Goal: Task Accomplishment & Management: Complete application form

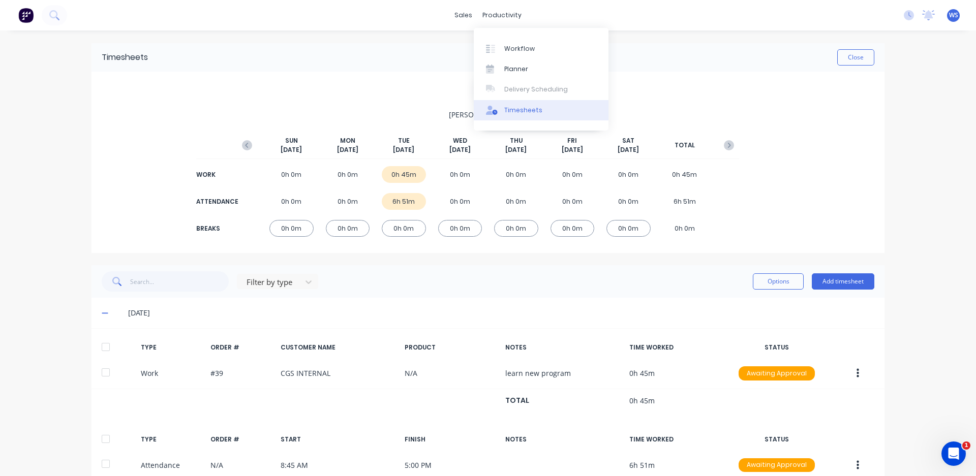
click at [523, 114] on div "Timesheets" at bounding box center [523, 110] width 38 height 9
click at [522, 114] on div "Timesheets" at bounding box center [523, 110] width 38 height 9
click at [505, 8] on div "productivity" at bounding box center [501, 15] width 49 height 15
click at [517, 43] on link "Workflow" at bounding box center [541, 48] width 135 height 20
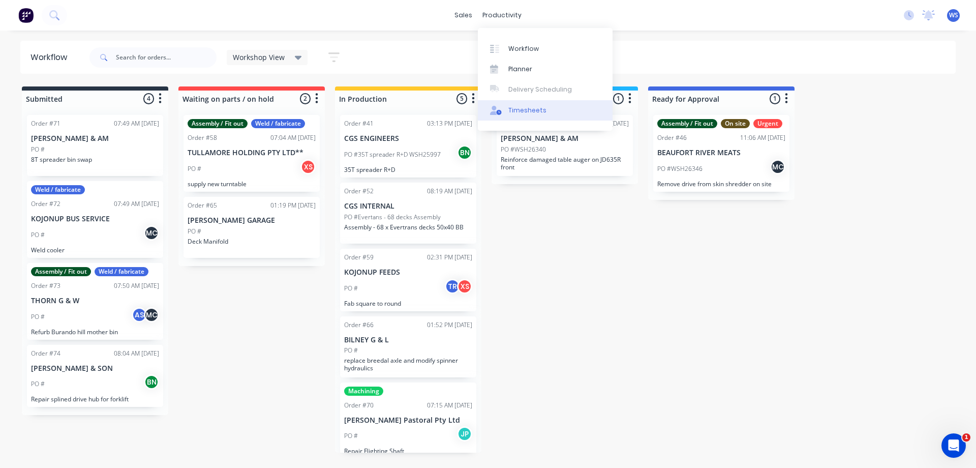
click at [511, 106] on div "Timesheets" at bounding box center [528, 110] width 38 height 9
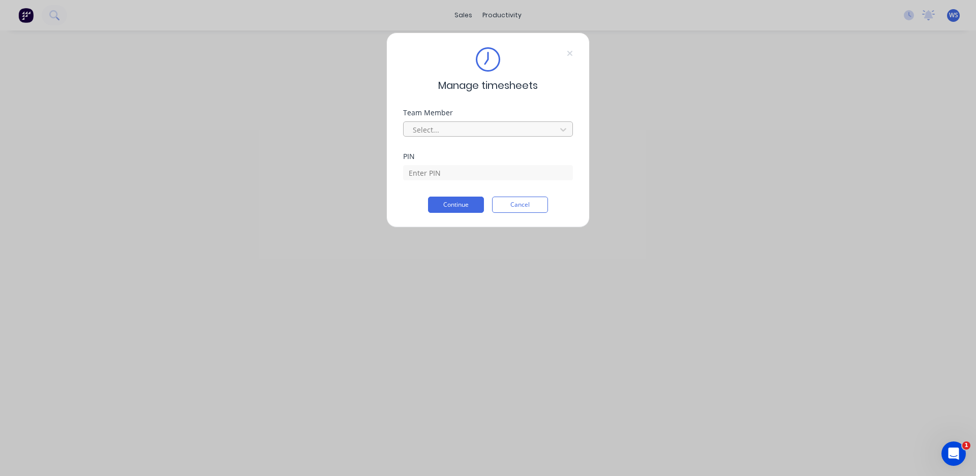
click at [466, 133] on div at bounding box center [481, 130] width 139 height 13
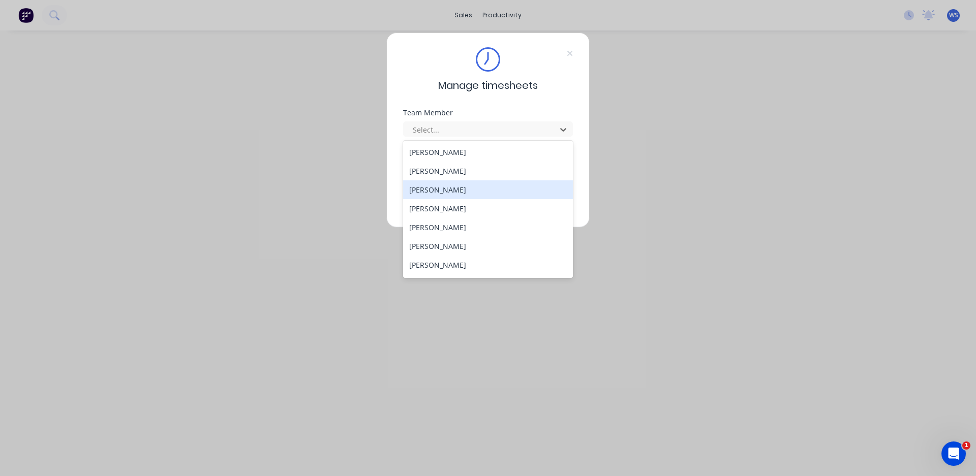
click at [460, 194] on div "[PERSON_NAME]" at bounding box center [488, 190] width 170 height 19
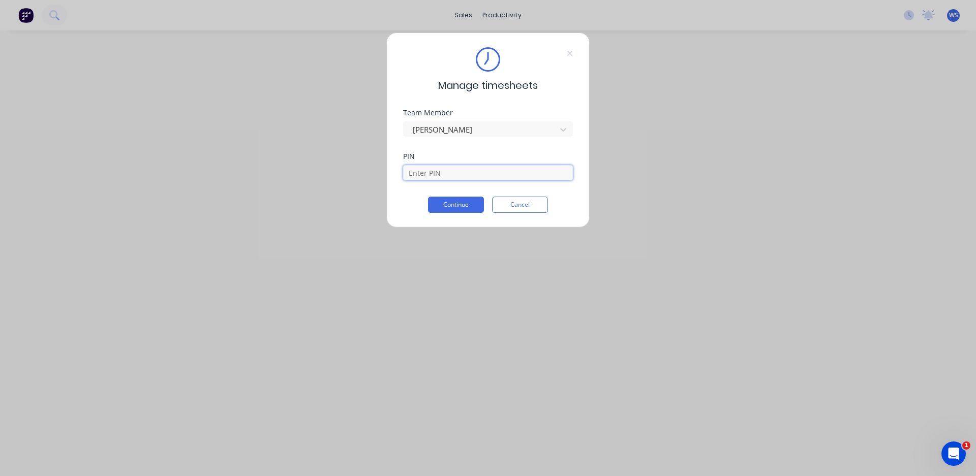
click at [474, 175] on input at bounding box center [488, 172] width 170 height 15
type input "4821"
click at [470, 198] on button "Continue" at bounding box center [456, 205] width 56 height 16
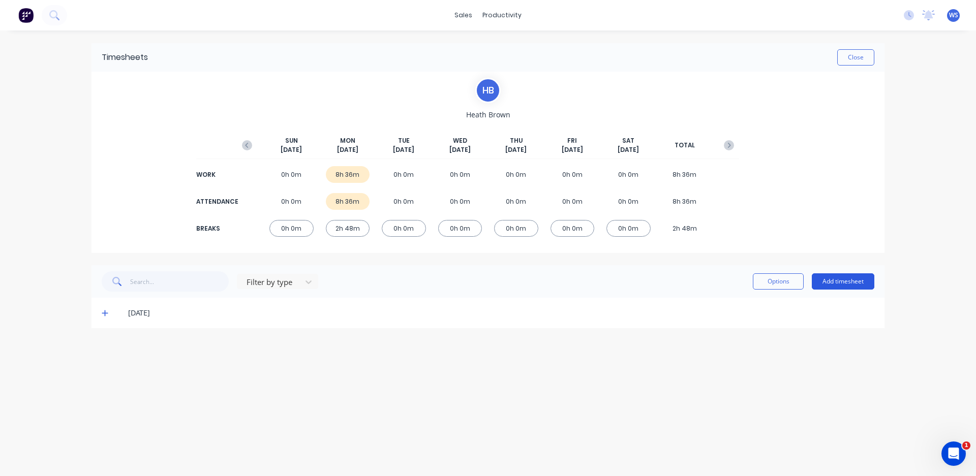
click at [825, 285] on button "Add timesheet" at bounding box center [843, 282] width 63 height 16
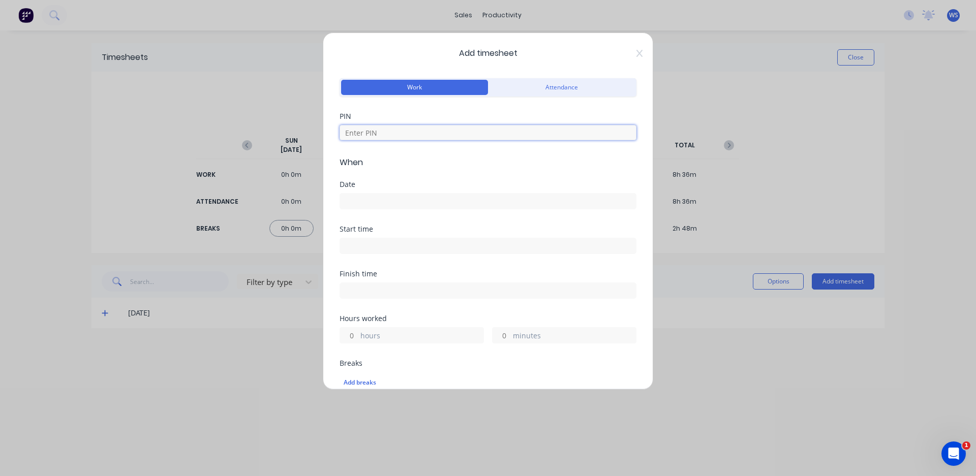
click at [501, 135] on input at bounding box center [488, 132] width 297 height 15
type input "4821"
click at [399, 199] on input at bounding box center [488, 201] width 296 height 15
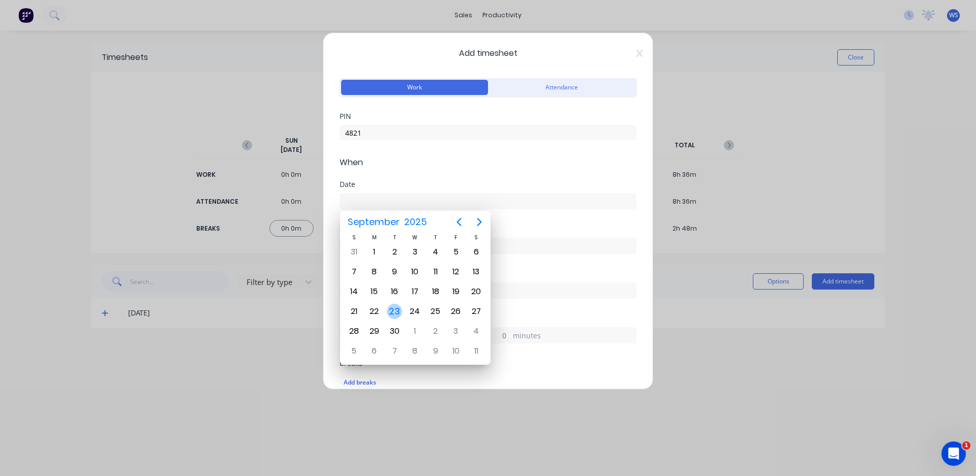
click at [393, 311] on div "23" at bounding box center [394, 311] width 15 height 15
type input "[DATE]"
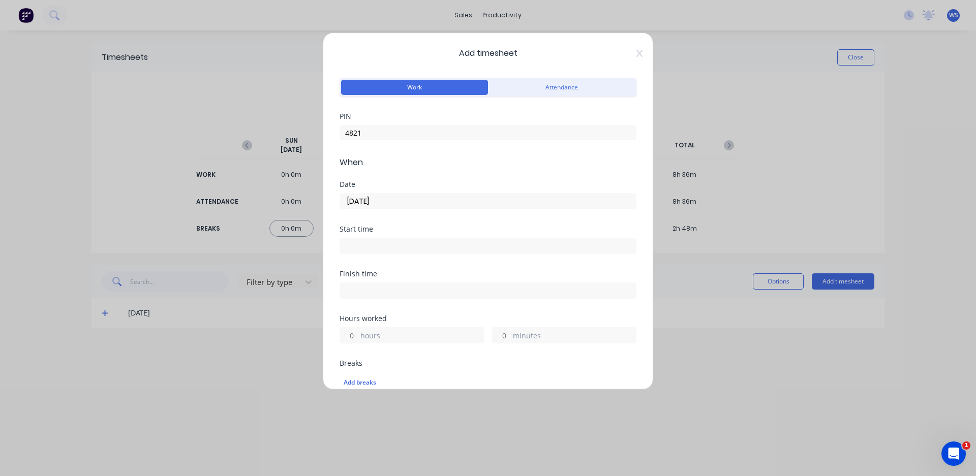
click at [422, 242] on input at bounding box center [488, 245] width 296 height 15
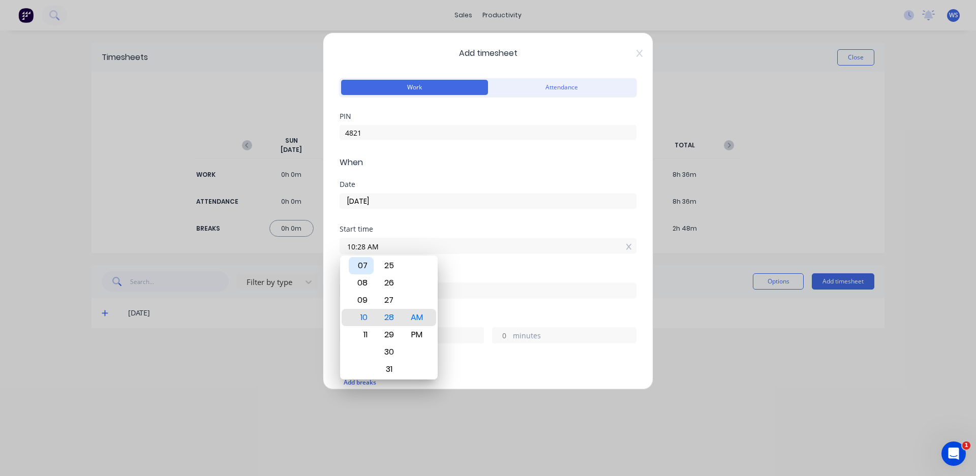
click at [361, 264] on div "07" at bounding box center [361, 265] width 25 height 17
type input "07:00 AM"
click at [395, 317] on div "00" at bounding box center [389, 317] width 25 height 17
click at [422, 417] on div "Add timesheet Work Attendance PIN 4821 When Date [DATE] Start time 07:00 AM Fin…" at bounding box center [488, 238] width 976 height 476
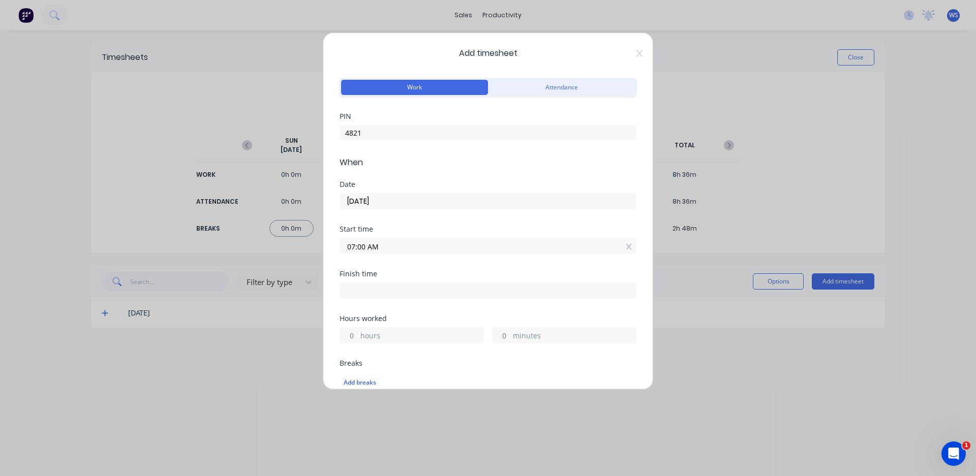
click at [416, 290] on input at bounding box center [488, 290] width 296 height 15
type input "10:28 AM"
type input "3"
type input "28"
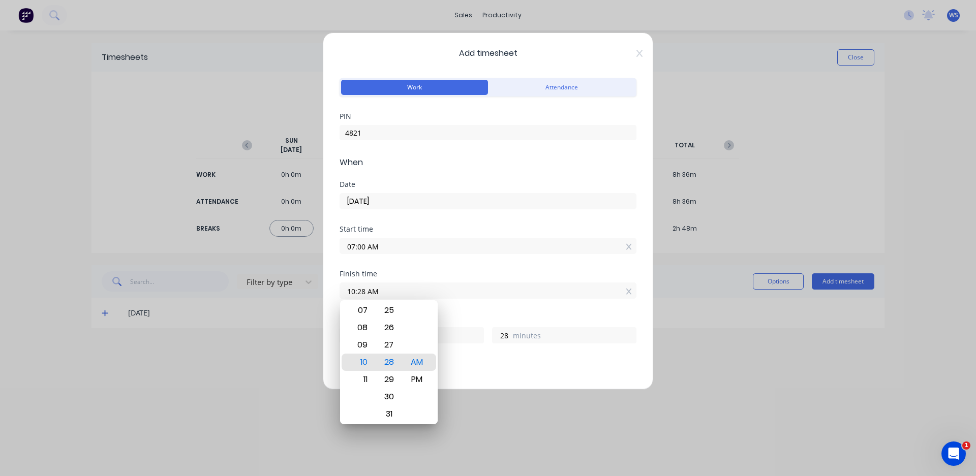
click at [473, 435] on div "Add timesheet Work Attendance PIN 4821 When Date [DATE] Start time 07:00 AM Fin…" at bounding box center [488, 238] width 976 height 476
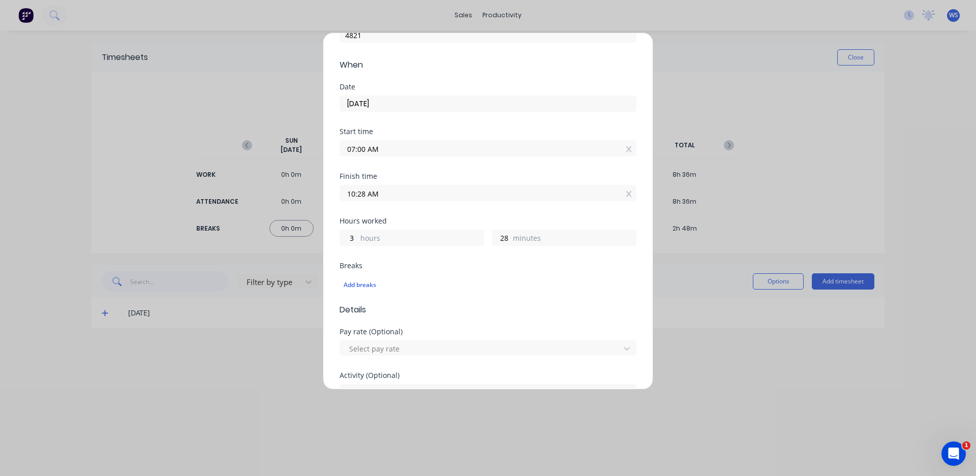
scroll to position [102, 0]
click at [363, 278] on div "Add breaks" at bounding box center [488, 281] width 289 height 13
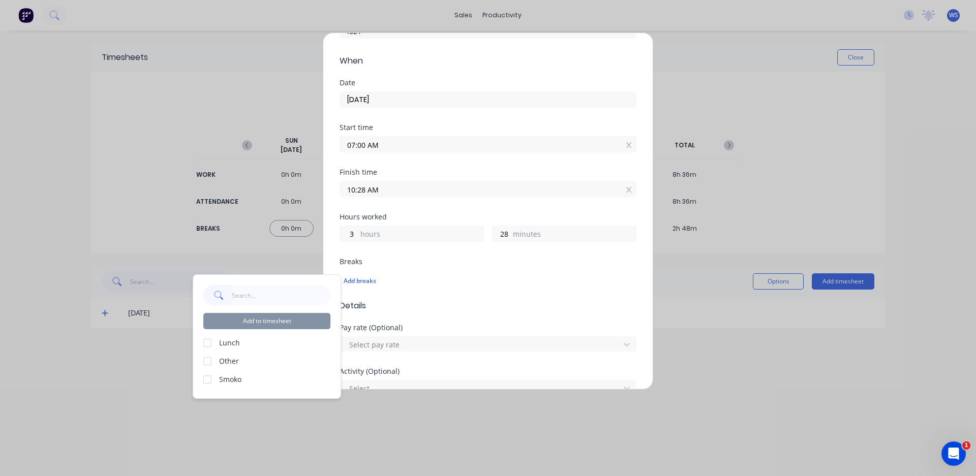
click at [272, 340] on label "Lunch" at bounding box center [274, 343] width 111 height 11
click at [231, 340] on label "Lunch" at bounding box center [274, 343] width 111 height 11
click at [202, 340] on div "Add to timesheet Lunch Other Smoko" at bounding box center [266, 337] width 147 height 124
click at [207, 346] on div at bounding box center [207, 343] width 20 height 20
click at [213, 381] on div at bounding box center [207, 380] width 20 height 20
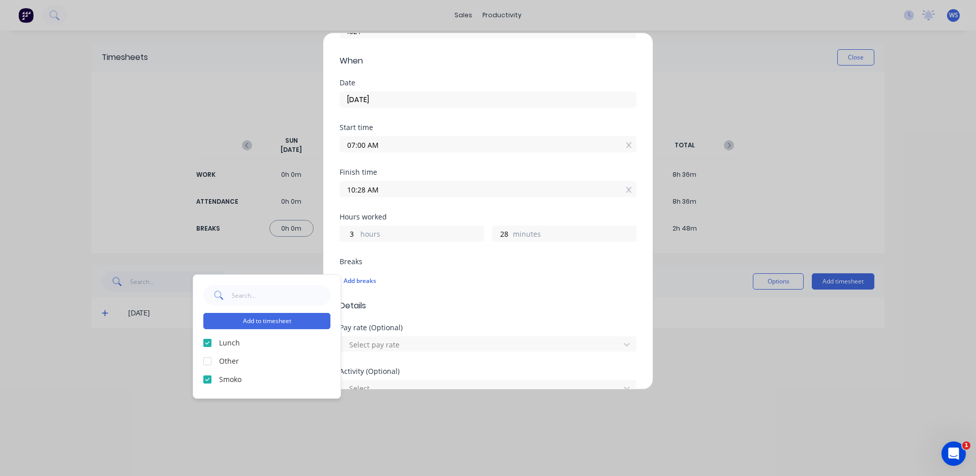
click at [208, 342] on div at bounding box center [207, 343] width 20 height 20
click at [258, 323] on button "Add to timesheet" at bounding box center [266, 321] width 127 height 16
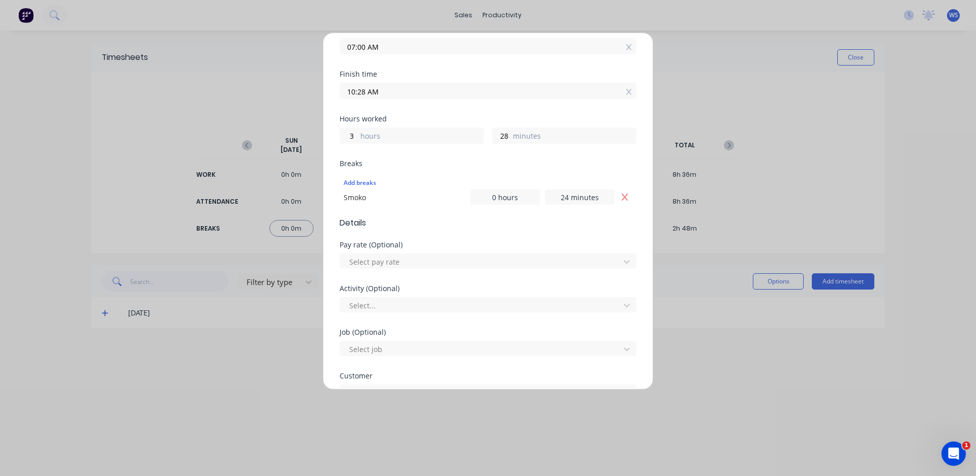
scroll to position [203, 0]
click at [403, 301] on div at bounding box center [481, 302] width 266 height 13
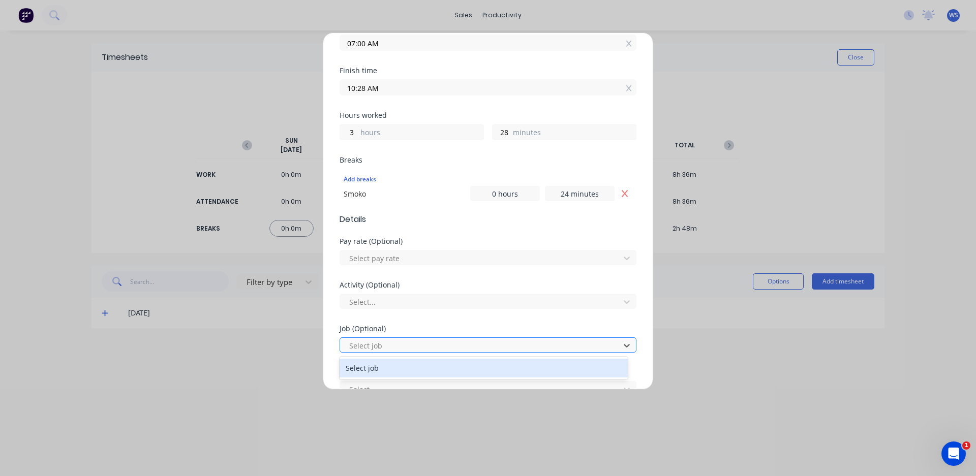
click at [394, 343] on div at bounding box center [481, 346] width 266 height 13
click at [381, 364] on div "Select job" at bounding box center [484, 368] width 288 height 19
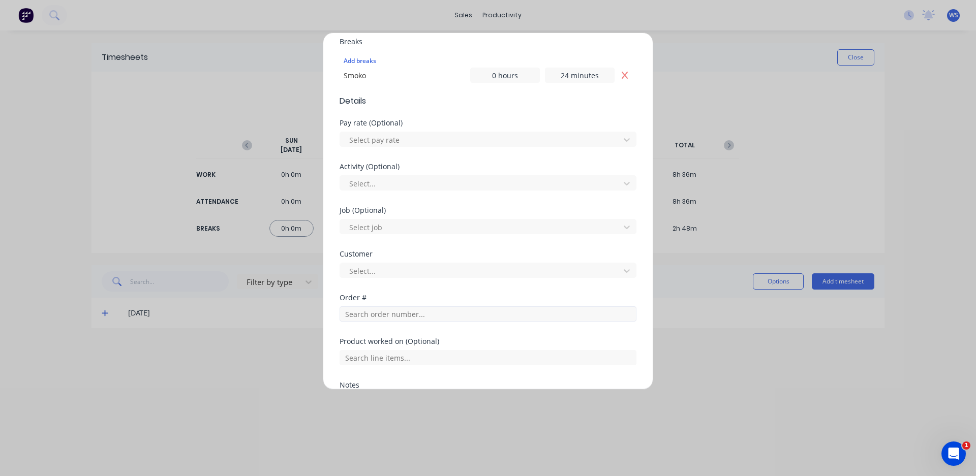
scroll to position [356, 0]
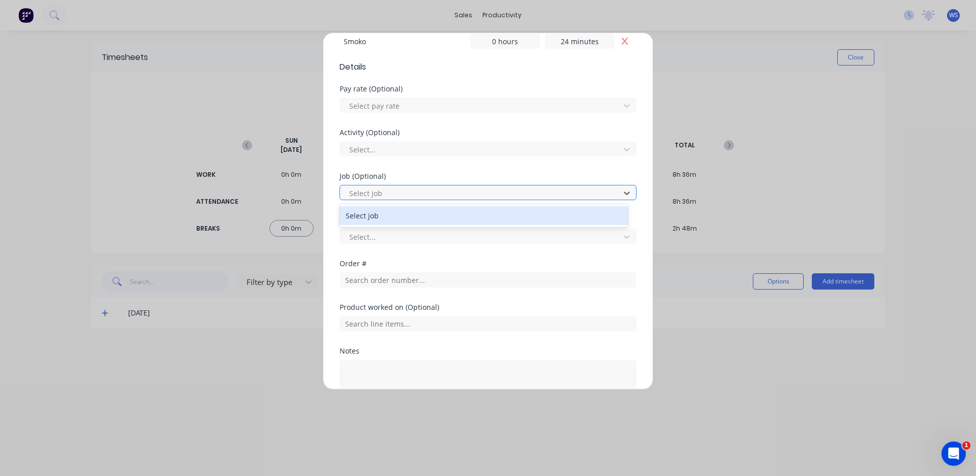
click at [607, 197] on div "Select job" at bounding box center [481, 193] width 273 height 15
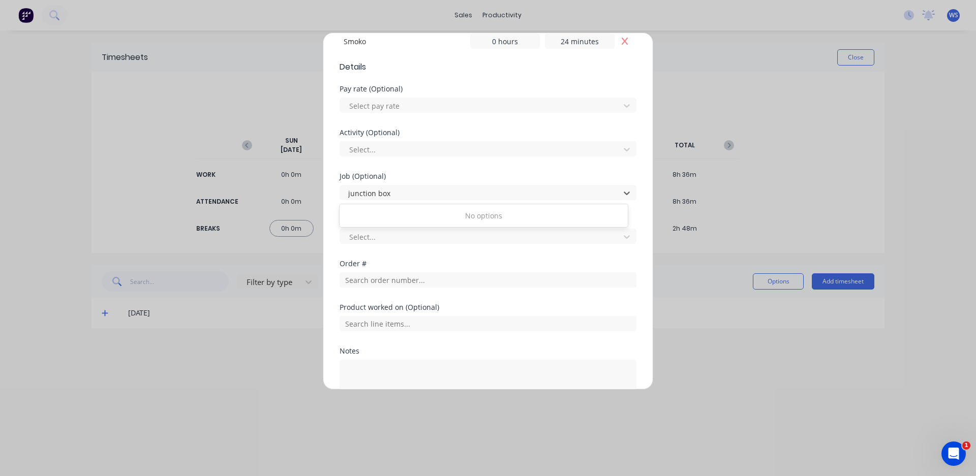
type input "junction box"
click at [797, 158] on div "Add timesheet Work Attendance PIN 4821 When Date [DATE] Start time 07:00 AM Fin…" at bounding box center [488, 238] width 976 height 476
click at [442, 233] on div at bounding box center [481, 237] width 266 height 13
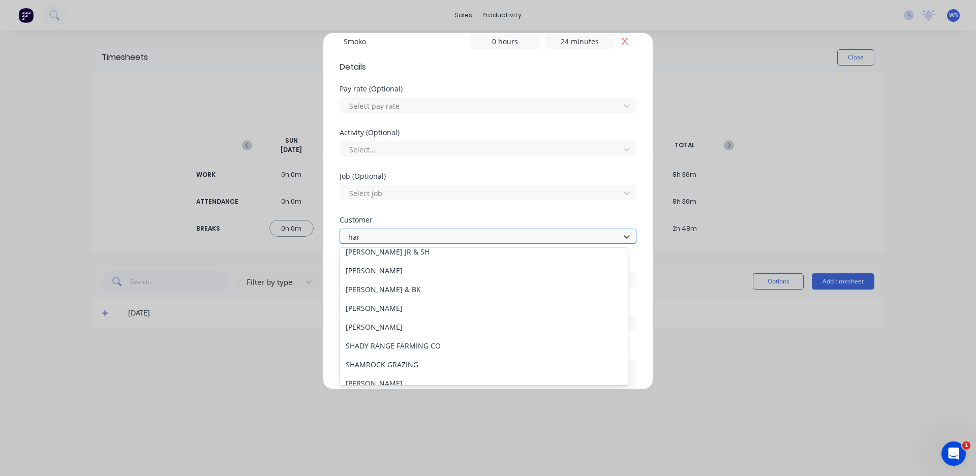
scroll to position [26, 0]
type input "[PERSON_NAME]"
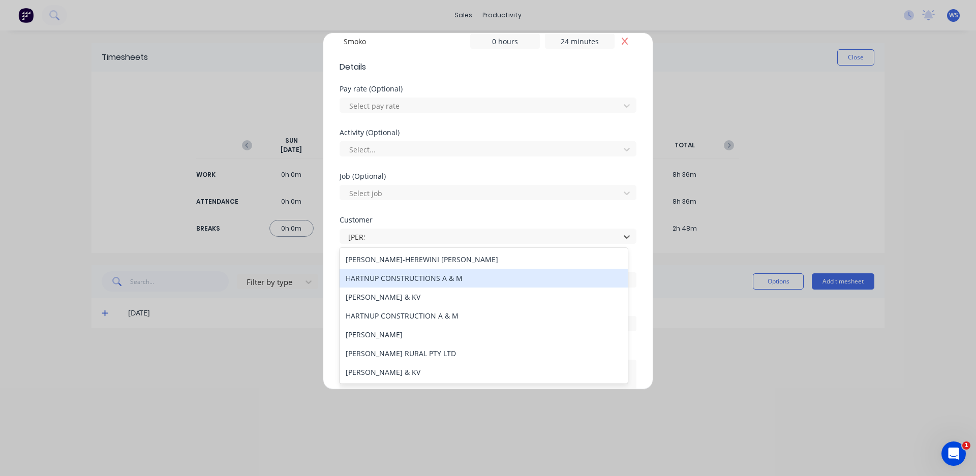
click at [449, 279] on div "HARTNUP CONSTRUCTIONS A & M" at bounding box center [484, 278] width 288 height 19
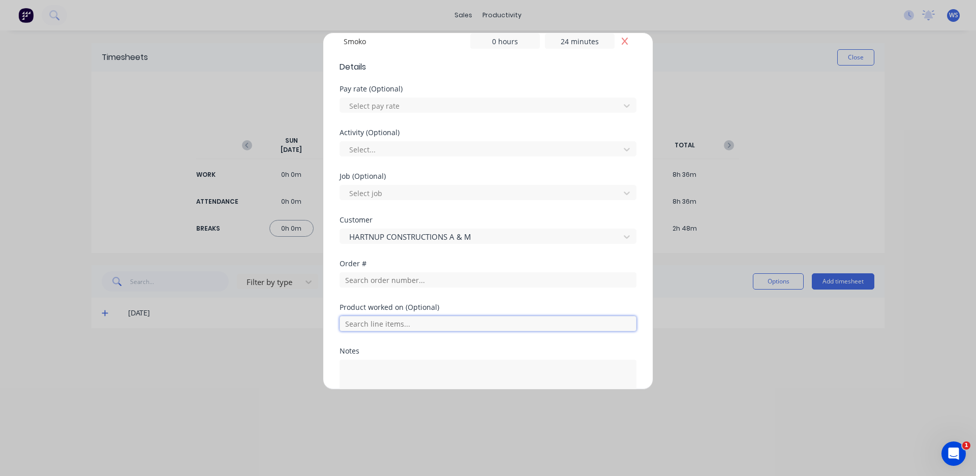
click at [426, 322] on input "text" at bounding box center [488, 323] width 297 height 15
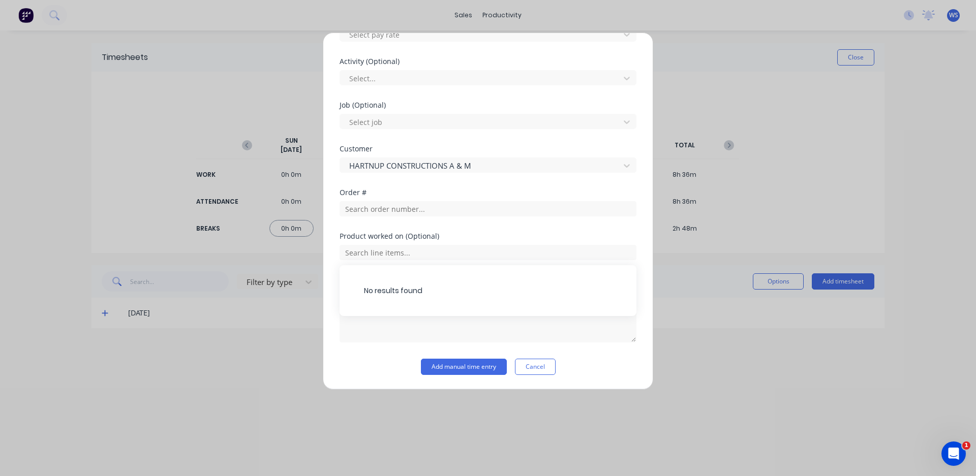
click at [610, 366] on div "Add manual time entry Cancel" at bounding box center [488, 367] width 297 height 16
click at [528, 309] on textarea at bounding box center [488, 316] width 297 height 54
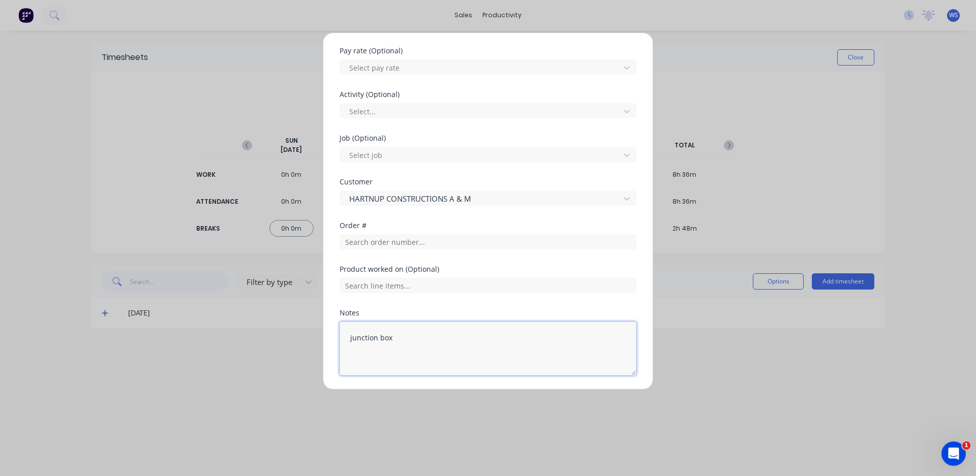
scroll to position [376, 0]
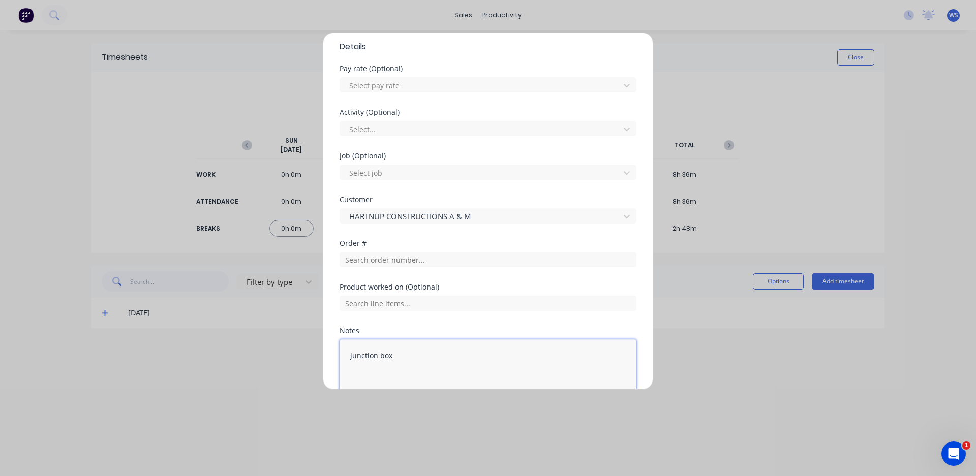
type textarea "junction box"
click at [427, 451] on div "Add timesheet Work Attendance PIN 4821 When Date [DATE] Start time 07:00 AM Fin…" at bounding box center [488, 238] width 976 height 476
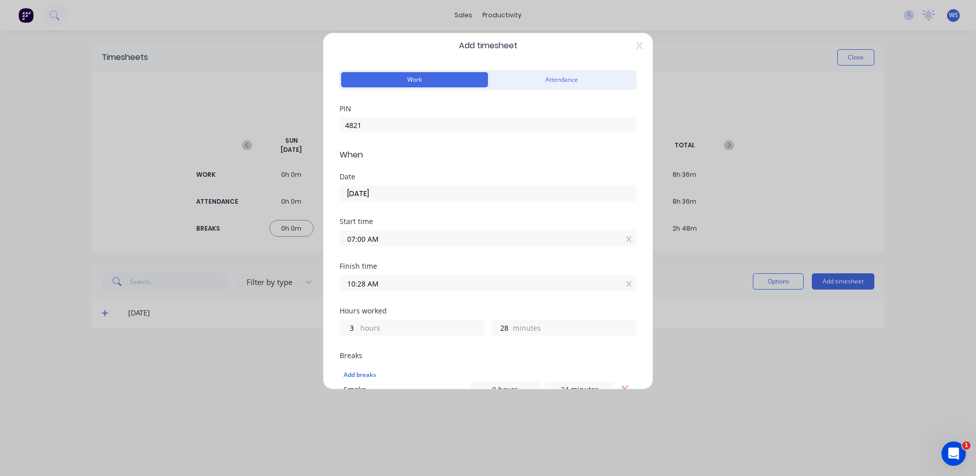
scroll to position [0, 0]
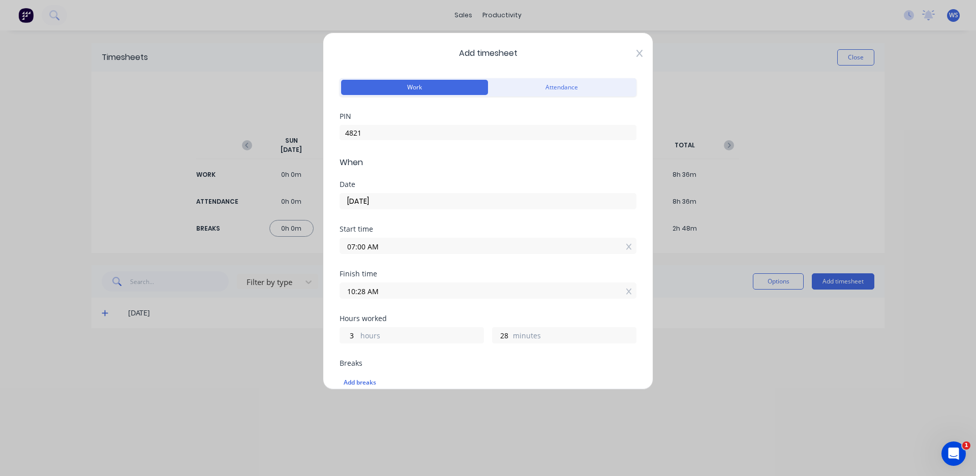
click at [637, 53] on icon at bounding box center [640, 53] width 6 height 8
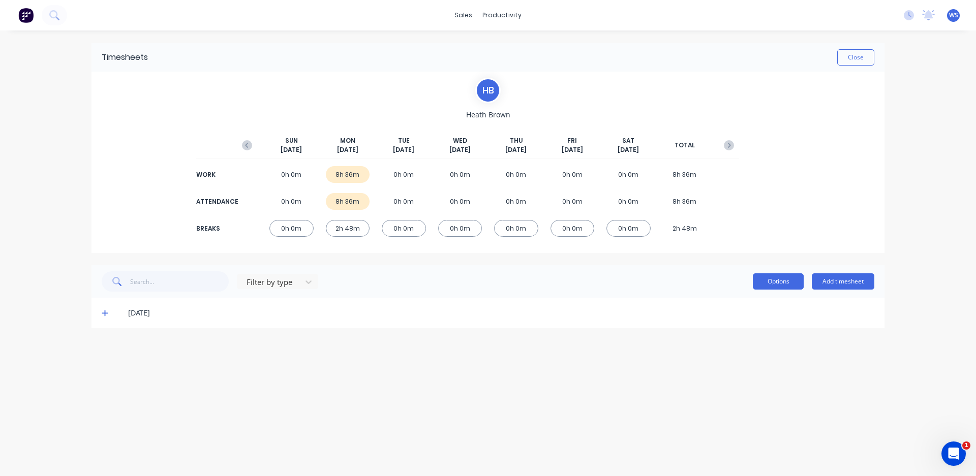
click at [785, 277] on button "Options" at bounding box center [778, 282] width 51 height 16
click at [771, 282] on button "Options" at bounding box center [778, 282] width 51 height 16
drag, startPoint x: 104, startPoint y: 308, endPoint x: 104, endPoint y: 316, distance: 8.2
click at [104, 309] on div "[DATE]" at bounding box center [488, 313] width 793 height 31
click at [104, 316] on icon at bounding box center [105, 313] width 7 height 7
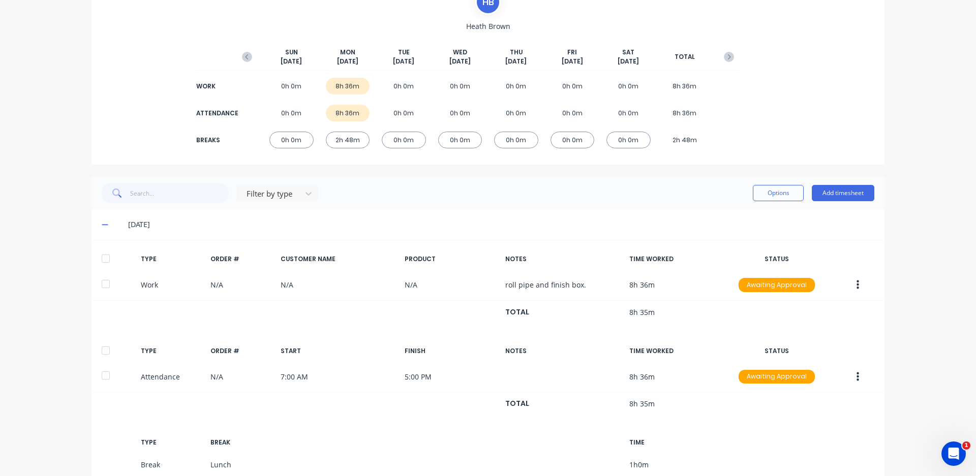
scroll to position [8, 0]
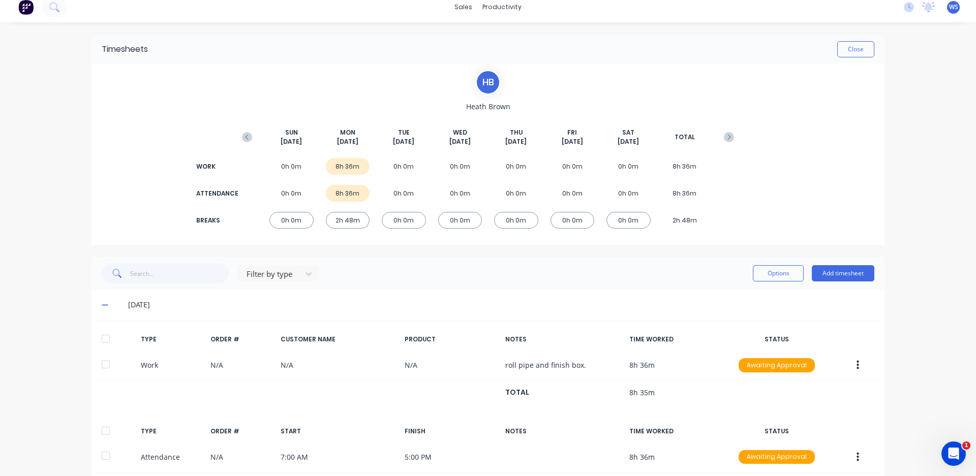
click at [488, 107] on span "[PERSON_NAME]" at bounding box center [488, 106] width 44 height 11
click at [477, 76] on div "H B" at bounding box center [487, 82] width 25 height 25
drag, startPoint x: 485, startPoint y: 85, endPoint x: 774, endPoint y: 170, distance: 301.1
click at [777, 168] on div "[PERSON_NAME] [DATE] [DATE] [DATE] [DATE] [DATE] [DATE] [DATE] TOTAL WORK 0h 0m…" at bounding box center [488, 155] width 793 height 182
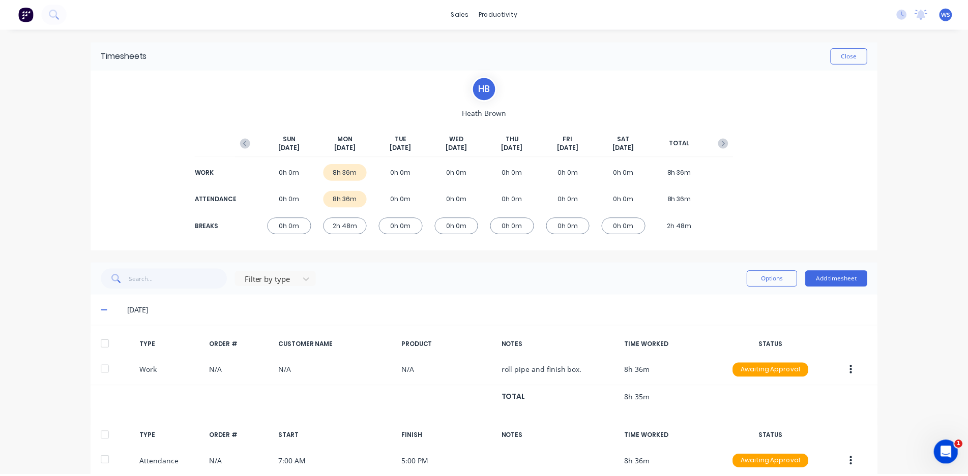
scroll to position [0, 0]
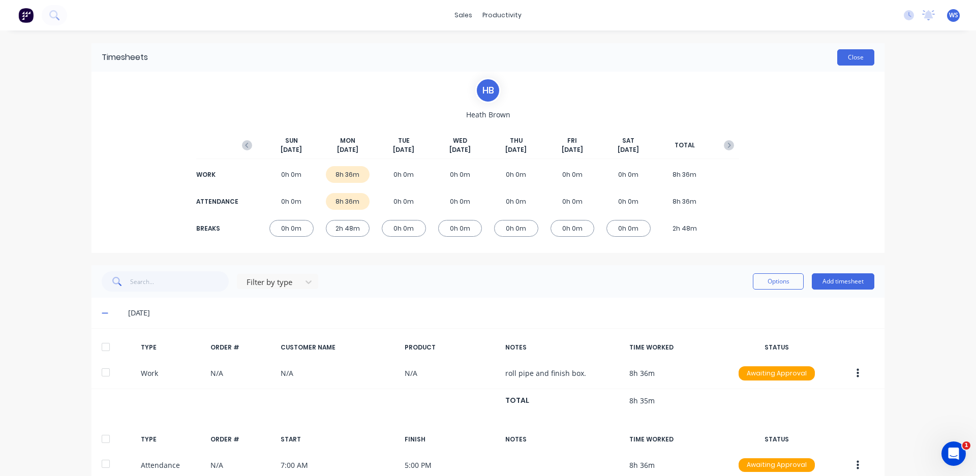
click at [854, 49] on button "Close" at bounding box center [856, 57] width 37 height 16
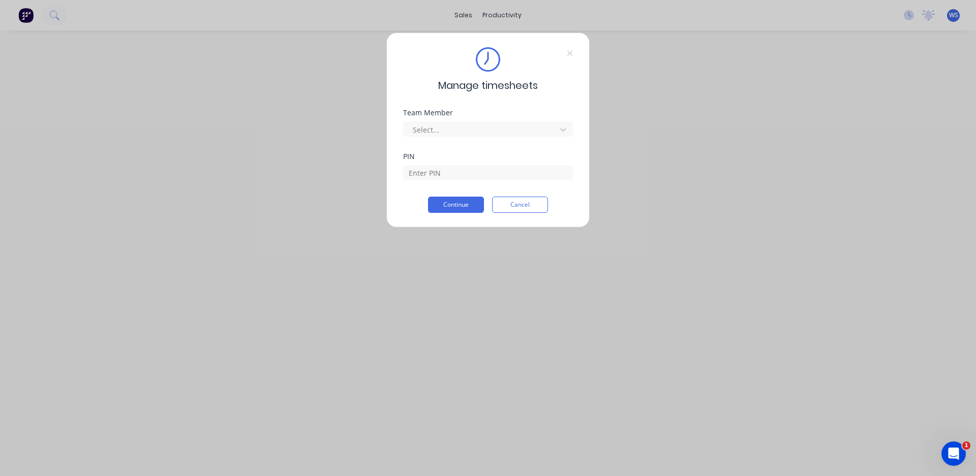
click at [428, 116] on div "Team Member" at bounding box center [488, 112] width 170 height 7
click at [423, 132] on div at bounding box center [481, 130] width 139 height 13
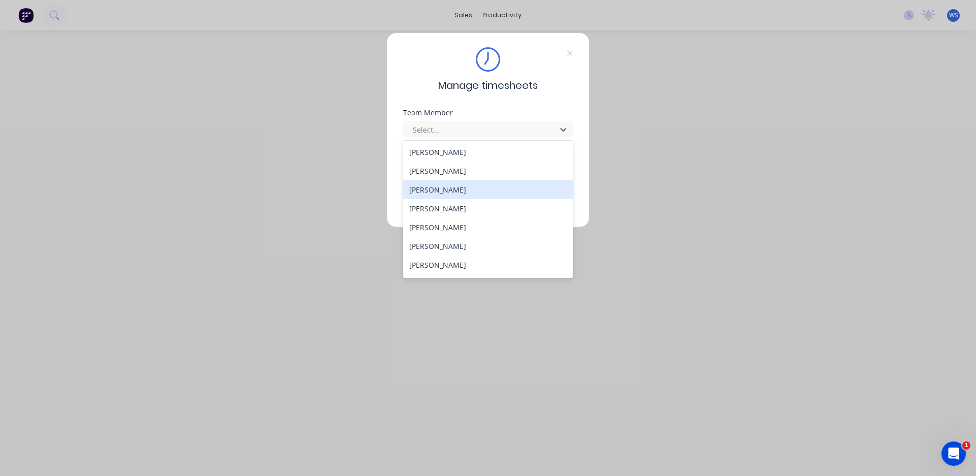
click at [440, 197] on div "[PERSON_NAME]" at bounding box center [488, 190] width 170 height 19
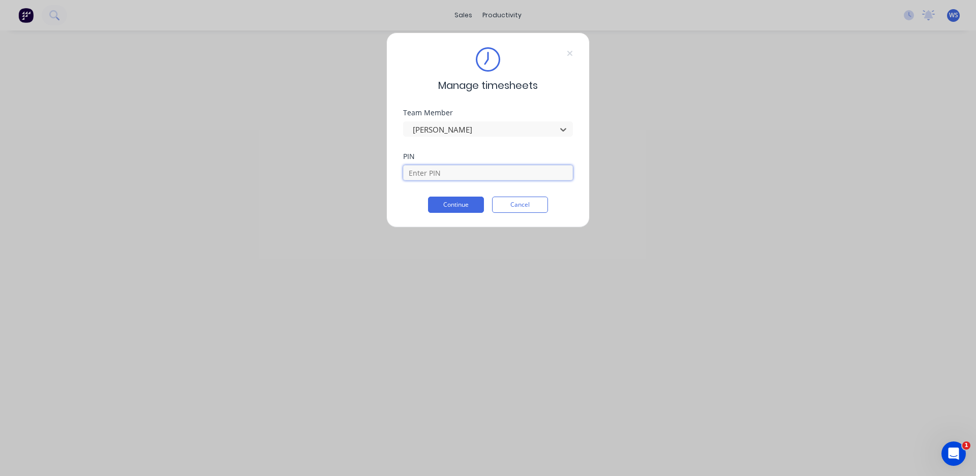
click at [443, 178] on input at bounding box center [488, 172] width 170 height 15
type input "4821"
click at [436, 183] on div "PIN 4821" at bounding box center [488, 175] width 170 height 44
click at [447, 204] on button "Continue" at bounding box center [456, 205] width 56 height 16
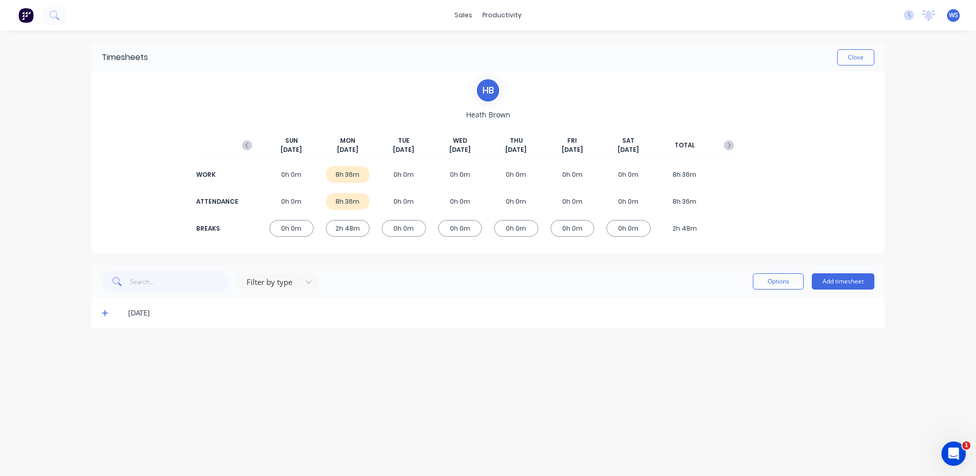
drag, startPoint x: 928, startPoint y: 16, endPoint x: 789, endPoint y: 82, distance: 153.5
click at [789, 82] on div "[PERSON_NAME] [DATE] [DATE] [DATE] [DATE] [DATE] [DATE] [DATE] TOTAL WORK 0h 0m…" at bounding box center [488, 163] width 793 height 182
click at [906, 13] on icon at bounding box center [909, 15] width 10 height 10
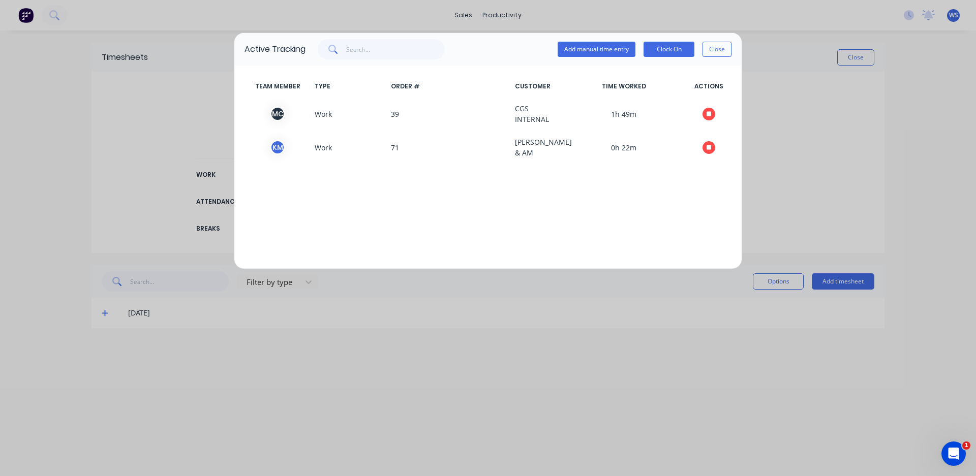
click at [921, 136] on div "Active Tracking Add manual time entry Clock On Close TEAM MEMBER TYPE ORDER # C…" at bounding box center [488, 238] width 976 height 476
click at [916, 50] on div "Active Tracking Add manual time entry Clock On Close TEAM MEMBER TYPE ORDER # C…" at bounding box center [488, 238] width 976 height 476
click at [713, 51] on button "Close" at bounding box center [717, 49] width 29 height 15
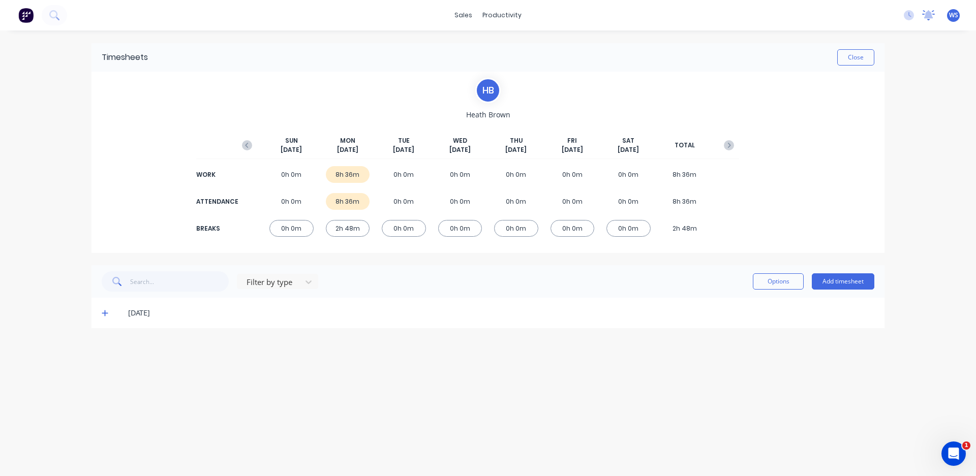
click at [932, 13] on icon at bounding box center [928, 15] width 13 height 10
click at [941, 100] on div "sales productivity sales Sales Orders Customers Price Level Manager productivit…" at bounding box center [488, 238] width 976 height 476
click at [493, 97] on div "H B" at bounding box center [487, 90] width 25 height 25
click at [392, 77] on div "[PERSON_NAME] [DATE] [DATE] [DATE] [DATE] [DATE] [DATE] [DATE] TOTAL WORK 0h 0m…" at bounding box center [488, 163] width 793 height 182
click at [199, 283] on input "text" at bounding box center [179, 282] width 99 height 20
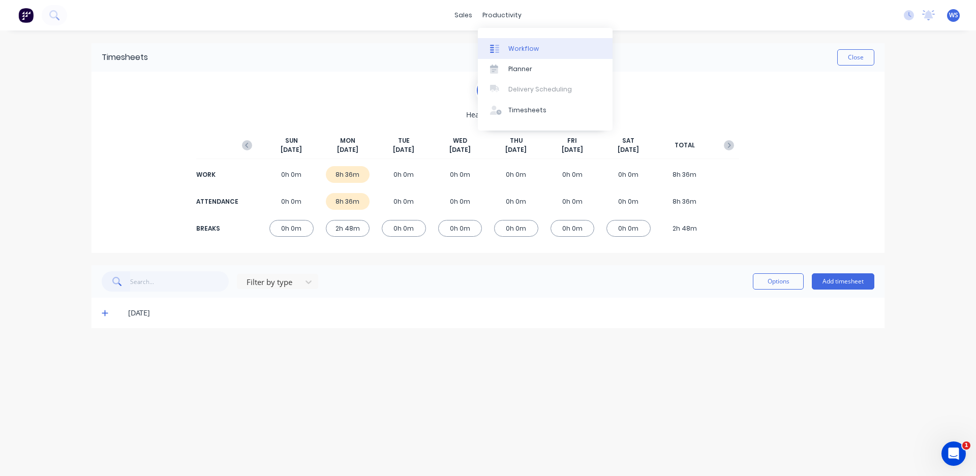
click at [519, 51] on div "Workflow" at bounding box center [524, 48] width 31 height 9
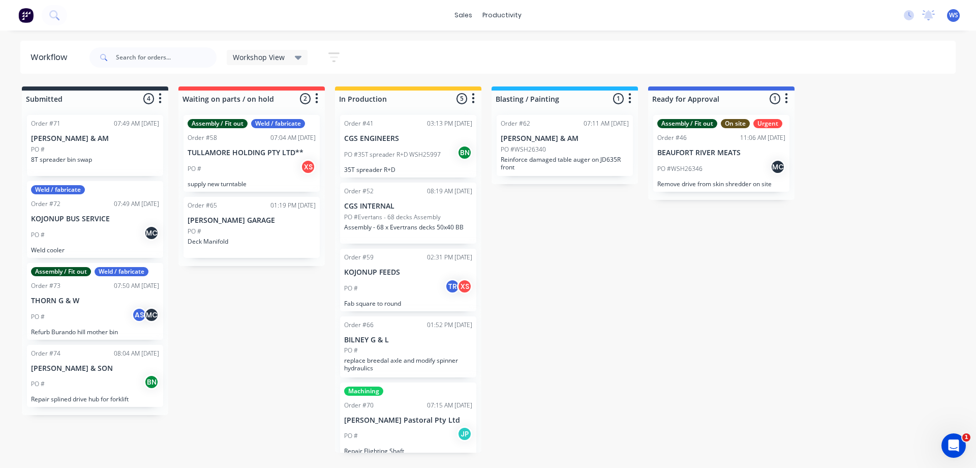
click at [295, 53] on icon at bounding box center [298, 57] width 7 height 11
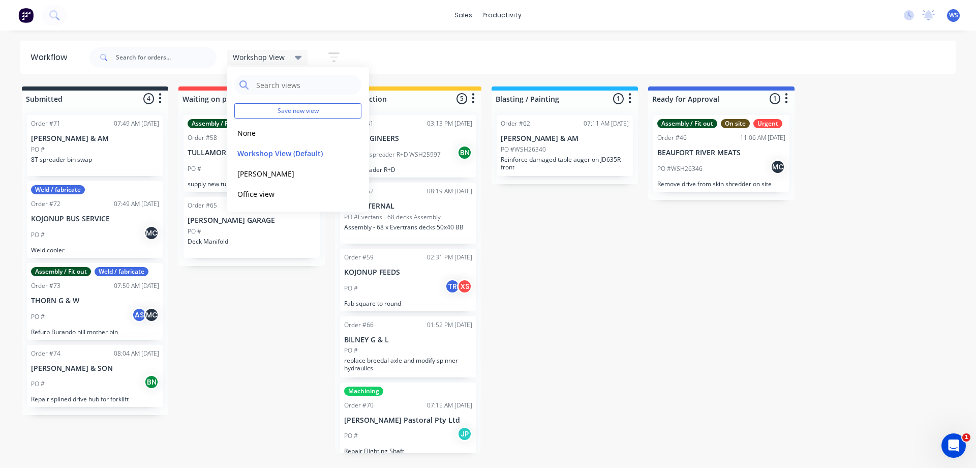
click at [338, 62] on icon "button" at bounding box center [334, 57] width 11 height 13
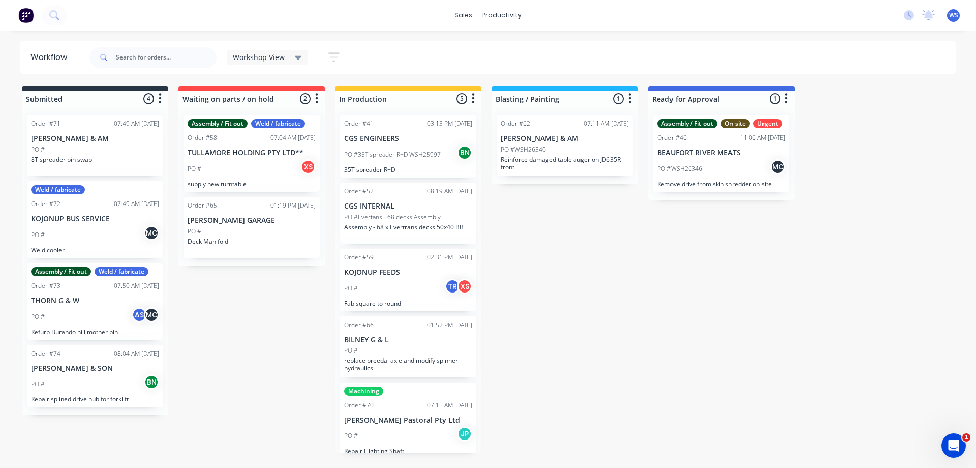
click at [705, 412] on div "Submitted 4 Sort By Created date Required date Order number Customer name Most …" at bounding box center [692, 269] width 1401 height 366
click at [466, 45] on icon at bounding box center [468, 48] width 9 height 9
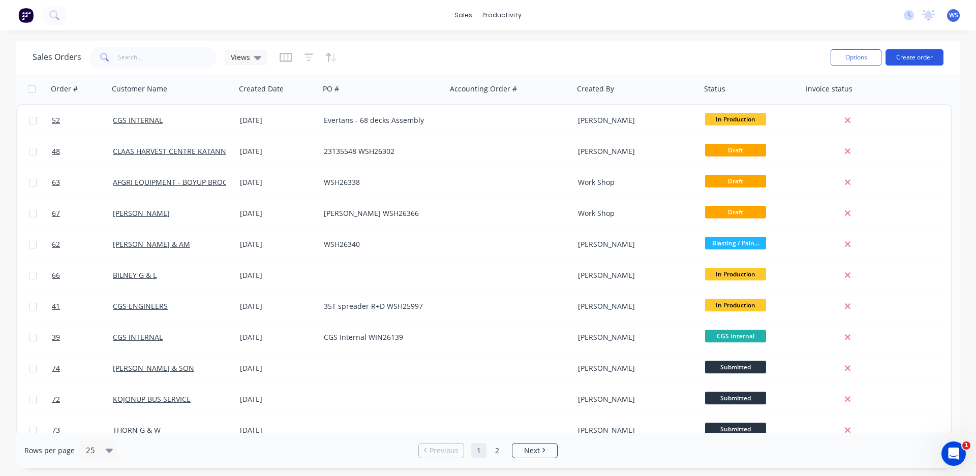
click at [920, 57] on button "Create order" at bounding box center [915, 57] width 58 height 16
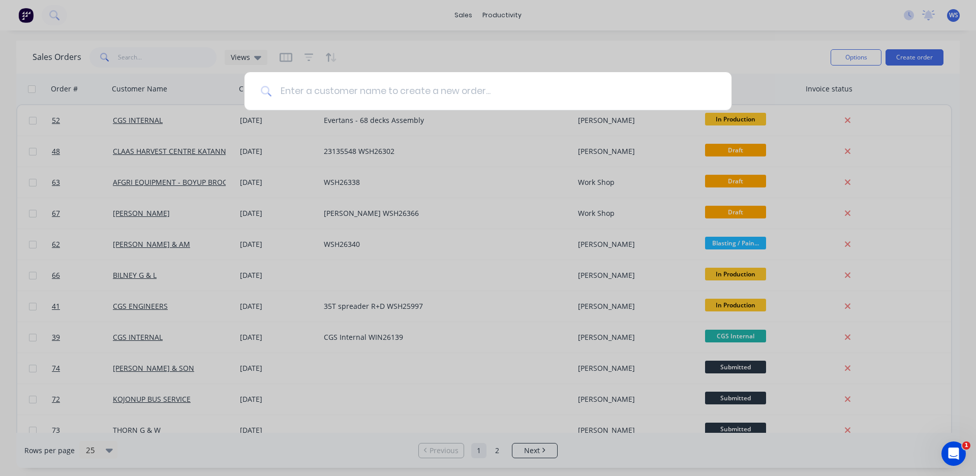
click at [544, 103] on input at bounding box center [493, 91] width 443 height 38
click at [671, 46] on div at bounding box center [488, 238] width 976 height 476
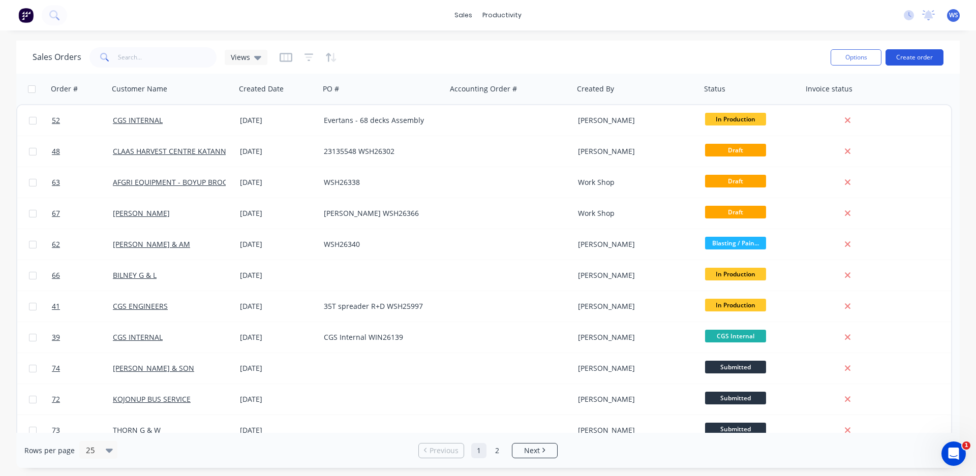
click at [919, 61] on button "Create order" at bounding box center [915, 57] width 58 height 16
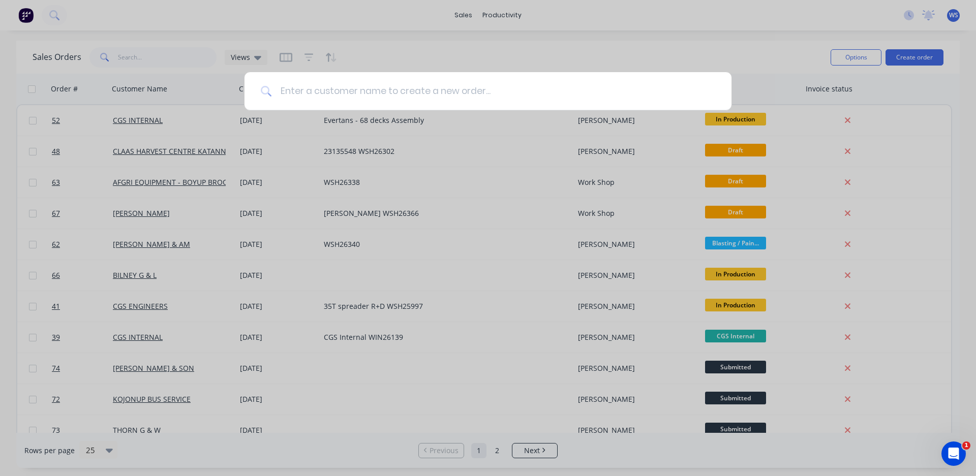
click at [431, 95] on input at bounding box center [493, 91] width 443 height 38
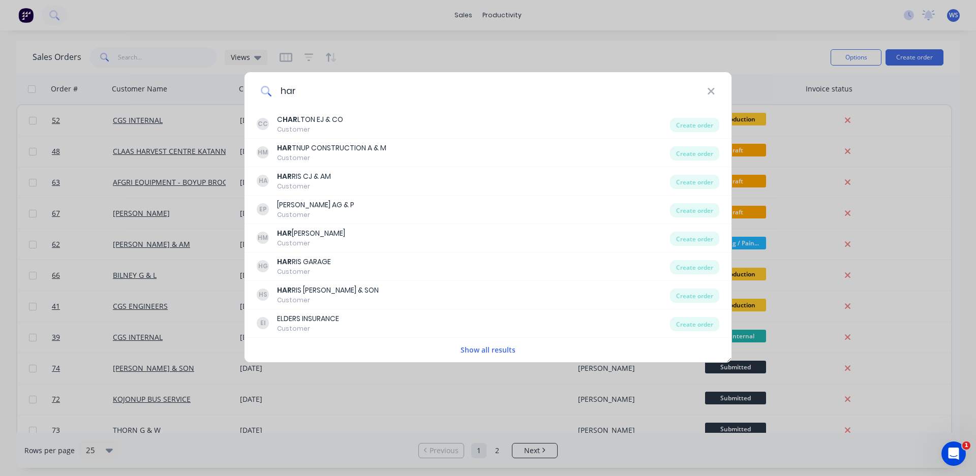
type input "[PERSON_NAME]"
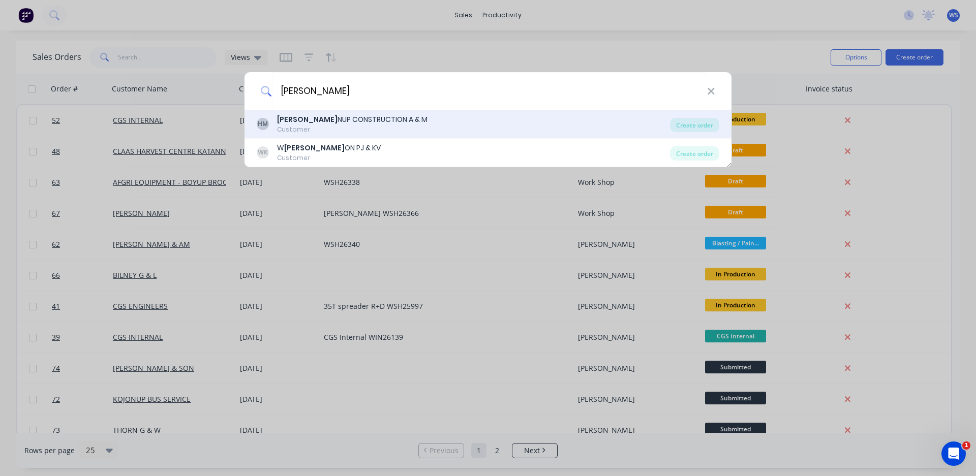
click at [384, 114] on div "[PERSON_NAME] NUP CONSTRUCTION A & M" at bounding box center [352, 119] width 151 height 11
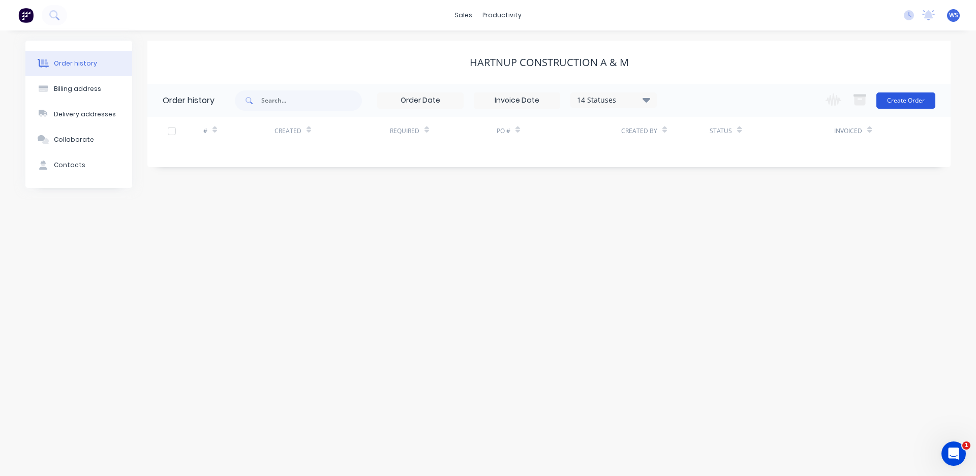
click at [900, 99] on button "Create Order" at bounding box center [906, 101] width 59 height 16
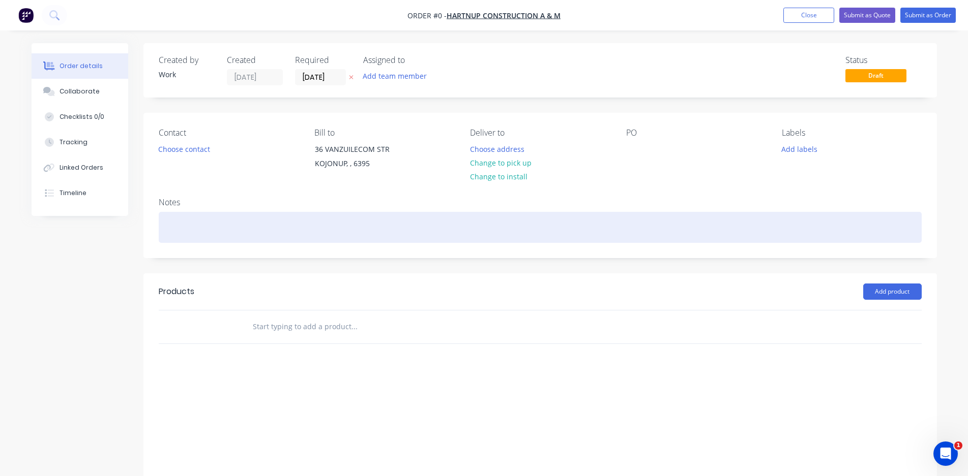
click at [319, 233] on div at bounding box center [540, 227] width 763 height 31
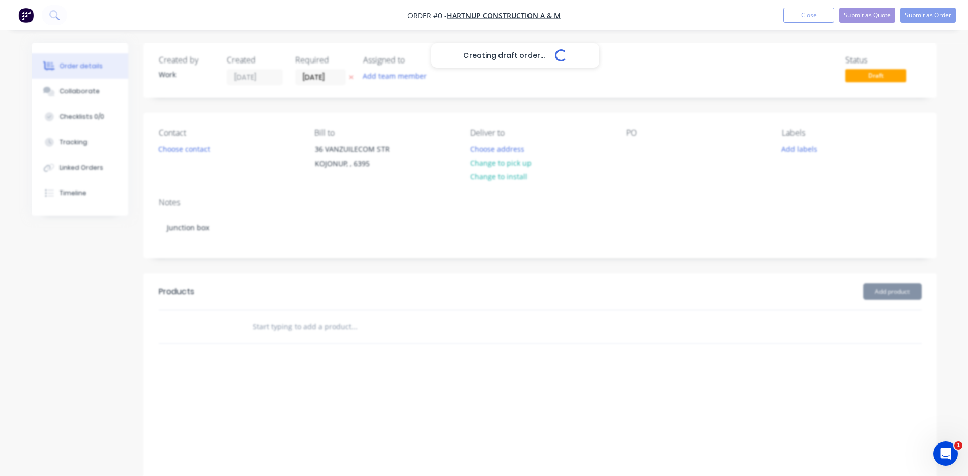
click at [886, 291] on div "Creating draft order... Loading... Order details Collaborate Checklists 0/0 Tra…" at bounding box center [484, 284] width 926 height 482
click at [411, 327] on input "text" at bounding box center [353, 327] width 203 height 20
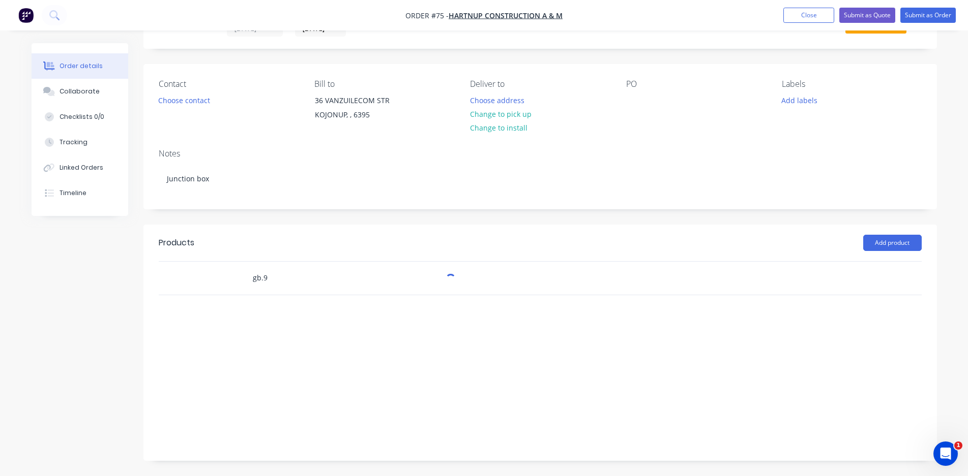
scroll to position [49, 0]
click at [258, 280] on input "gb.95" at bounding box center [353, 278] width 203 height 20
click at [259, 278] on input "gb.95" at bounding box center [353, 278] width 203 height 20
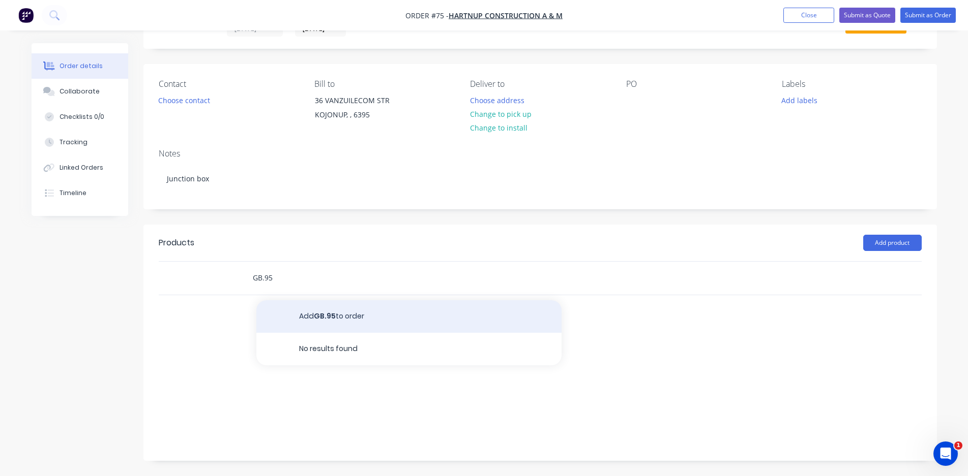
type input "GB.95"
click at [339, 322] on button "Add GB.95 to order" at bounding box center [408, 317] width 305 height 33
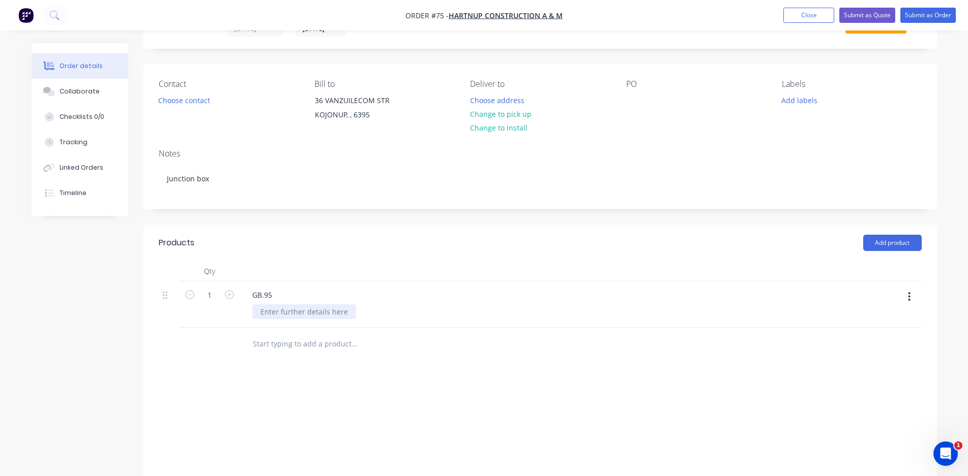
click at [294, 315] on div at bounding box center [304, 312] width 104 height 15
click at [298, 308] on div at bounding box center [304, 312] width 104 height 15
click at [516, 367] on div "Products Add product Qty 1 GB.95 2250x1035 Labour $0.00 Sub total $0.00 Margin …" at bounding box center [539, 376] width 793 height 302
click at [289, 343] on input "text" at bounding box center [353, 344] width 203 height 20
type input "3 packets of 4.3 stainless rivets/ co-op"
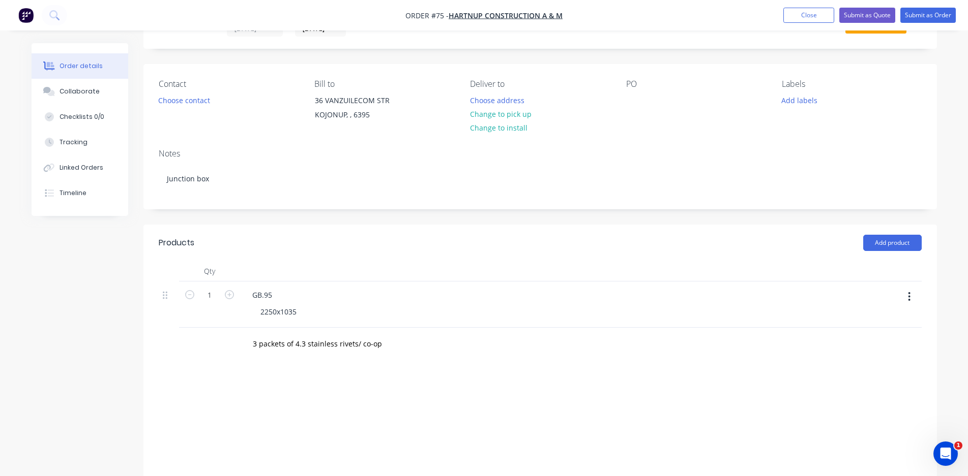
click at [645, 437] on div "Labour $0.00 Sub total $0.00 Margin $0.00 ( 0.00 %) Tax $0.00 Total $0.00" at bounding box center [540, 453] width 763 height 118
click at [888, 243] on button "Add product" at bounding box center [892, 243] width 58 height 16
click at [713, 255] on header "Products Add product" at bounding box center [539, 243] width 793 height 37
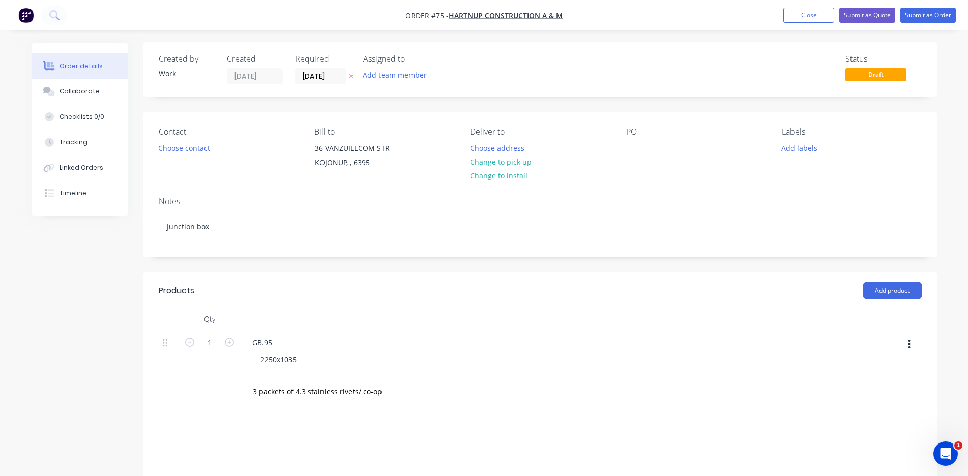
scroll to position [0, 0]
click at [928, 12] on button "Submit as Order" at bounding box center [927, 15] width 55 height 15
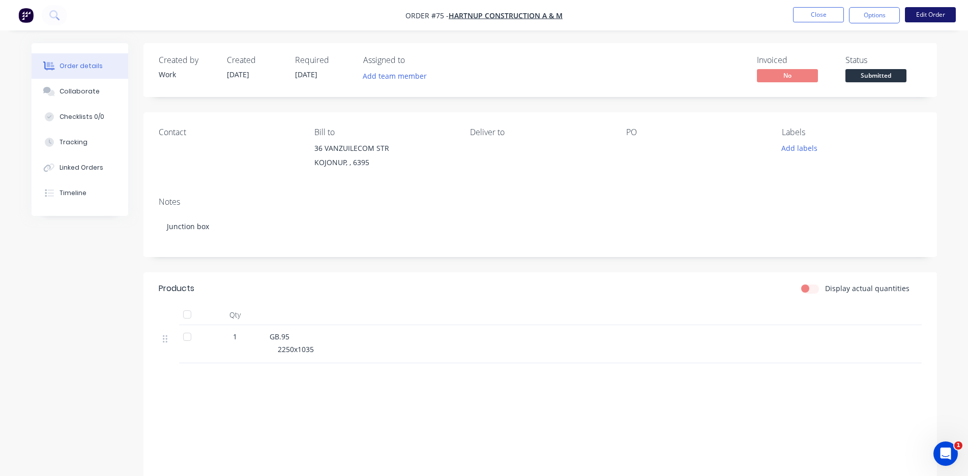
click at [917, 18] on button "Edit Order" at bounding box center [930, 14] width 51 height 15
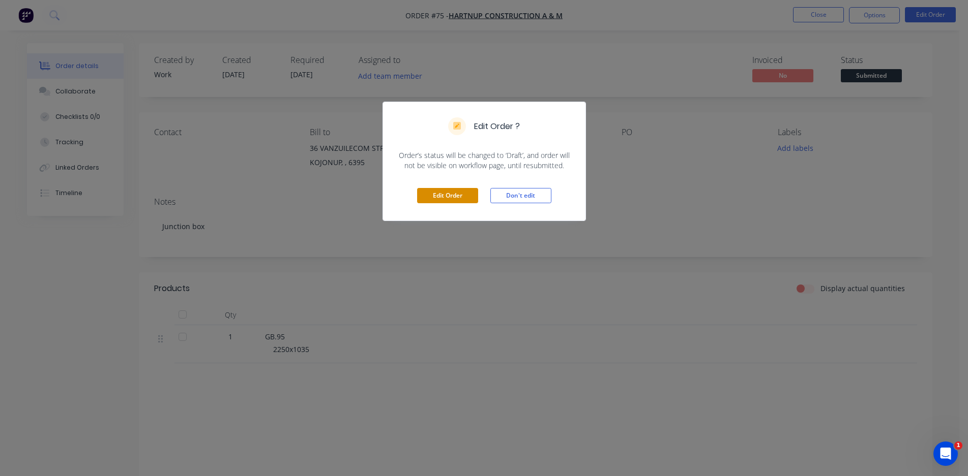
click at [457, 200] on button "Edit Order" at bounding box center [447, 195] width 61 height 15
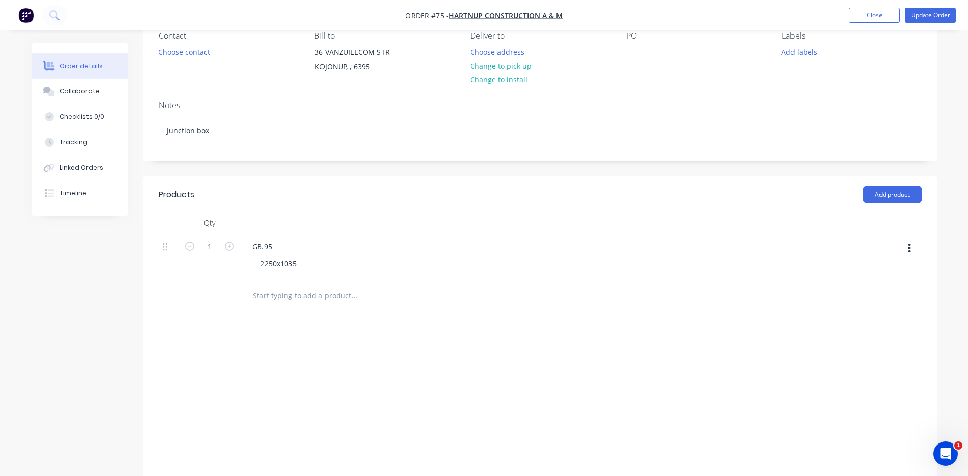
scroll to position [102, 0]
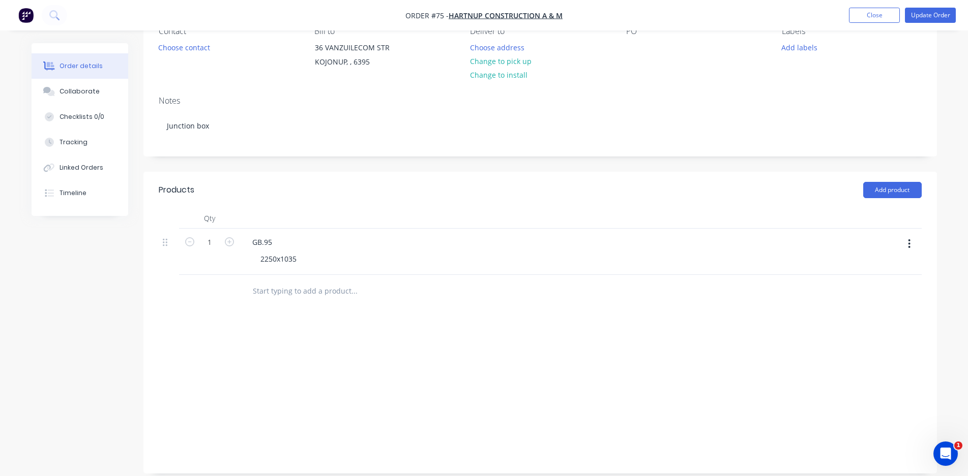
click at [346, 291] on input "text" at bounding box center [353, 291] width 203 height 20
click at [941, 9] on button "Update Order" at bounding box center [930, 15] width 51 height 15
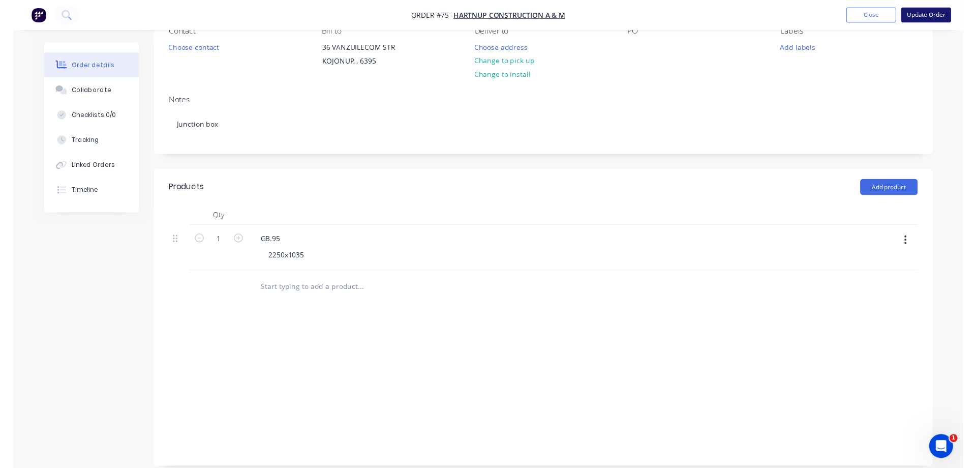
scroll to position [0, 0]
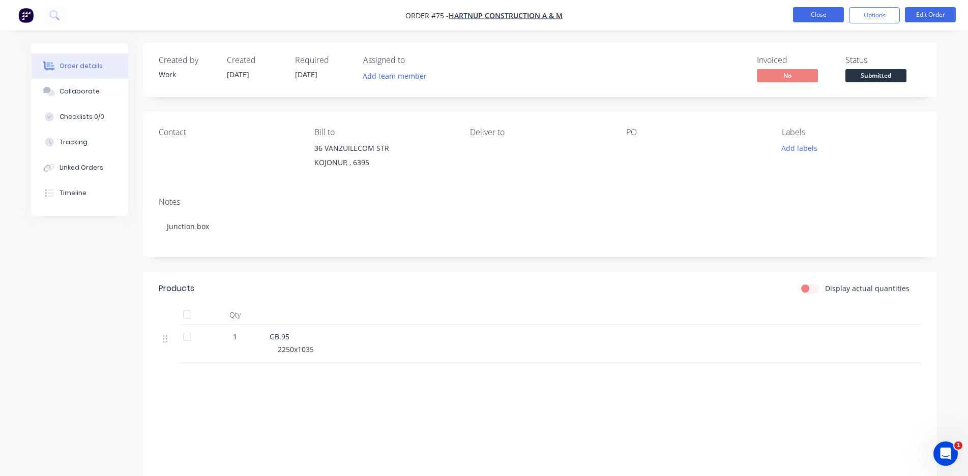
click at [834, 16] on button "Close" at bounding box center [818, 14] width 51 height 15
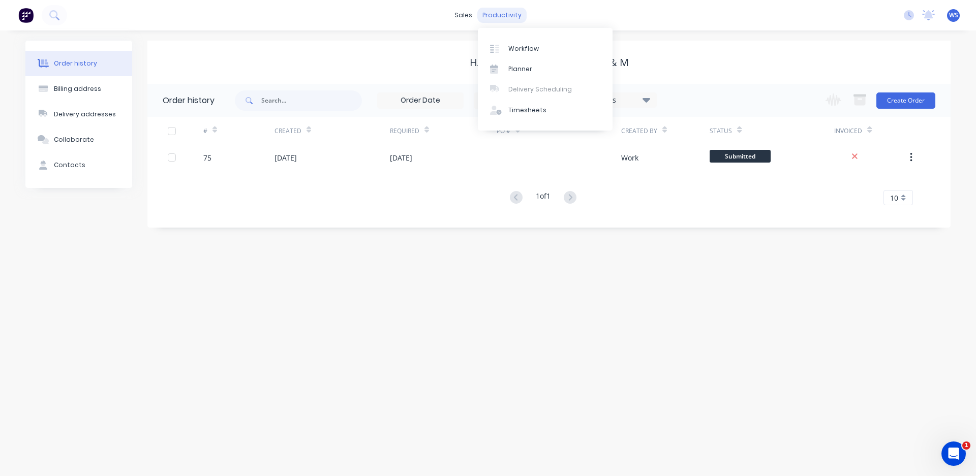
click at [495, 15] on div "productivity" at bounding box center [501, 15] width 49 height 15
click at [511, 53] on div "Workflow" at bounding box center [524, 48] width 31 height 9
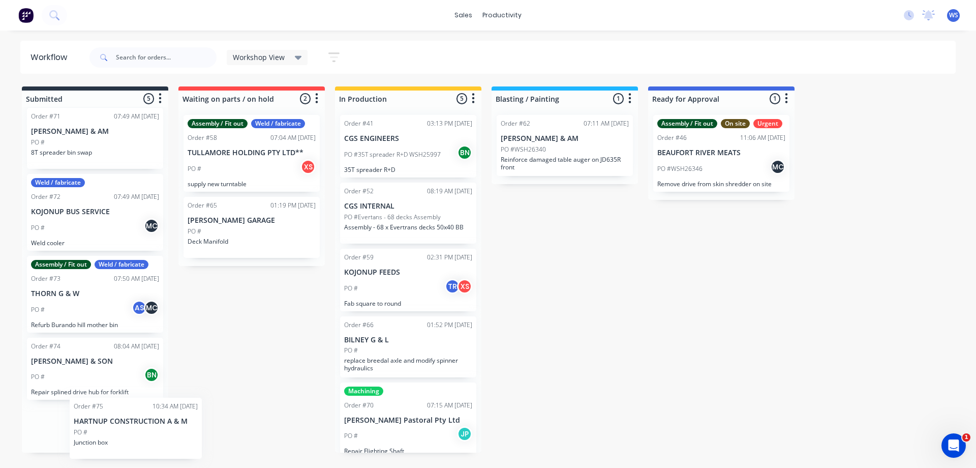
scroll to position [7, 0]
drag, startPoint x: 133, startPoint y: 436, endPoint x: 771, endPoint y: 217, distance: 674.8
click at [771, 217] on div "Submitted 5 Sort By Created date Required date Order number Customer name Most …" at bounding box center [692, 269] width 1401 height 366
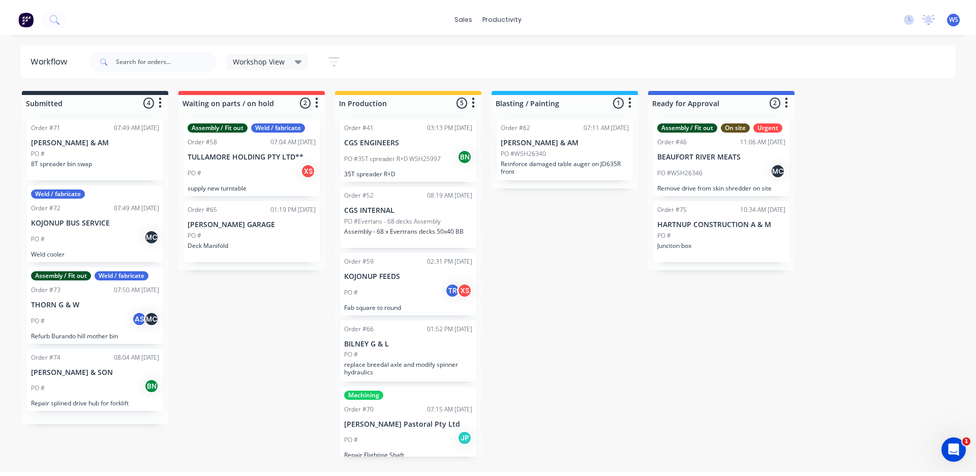
scroll to position [0, 0]
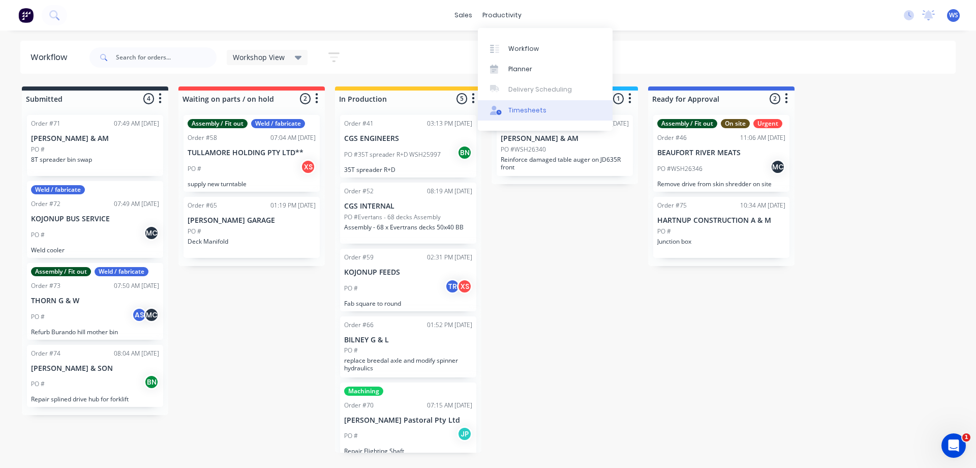
click at [521, 113] on div "Timesheets" at bounding box center [528, 110] width 38 height 9
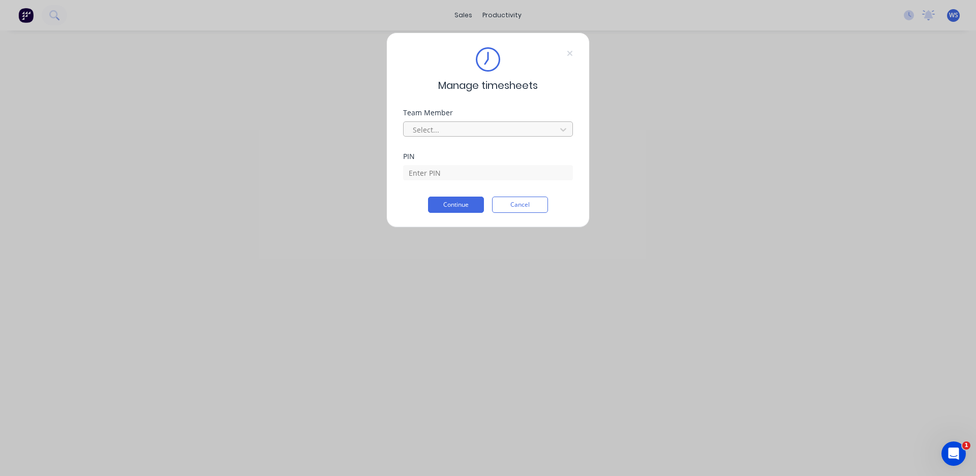
click at [457, 130] on div at bounding box center [481, 130] width 139 height 13
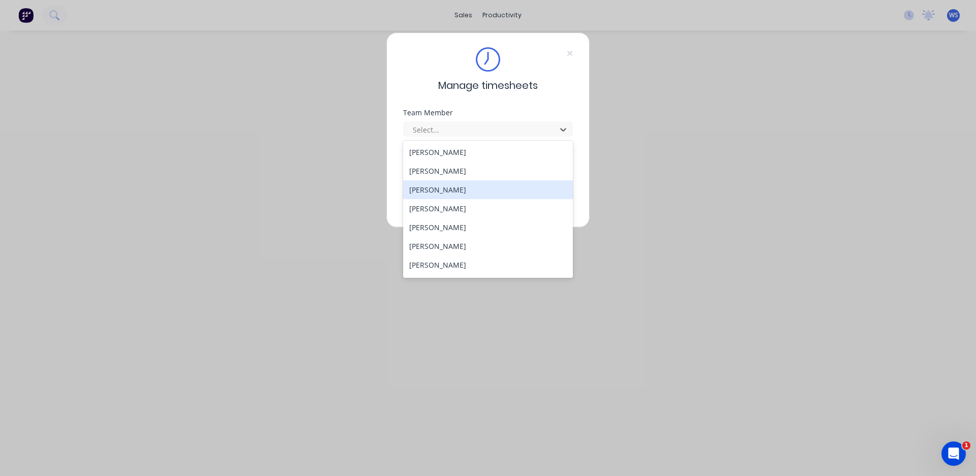
click at [450, 187] on div "[PERSON_NAME]" at bounding box center [488, 190] width 170 height 19
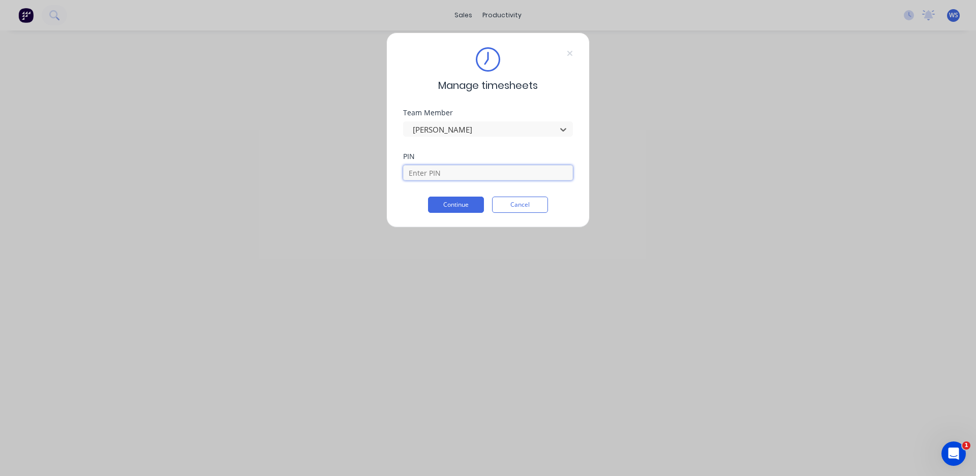
click at [456, 167] on input at bounding box center [488, 172] width 170 height 15
type input "4821"
click at [465, 198] on button "Continue" at bounding box center [456, 205] width 56 height 16
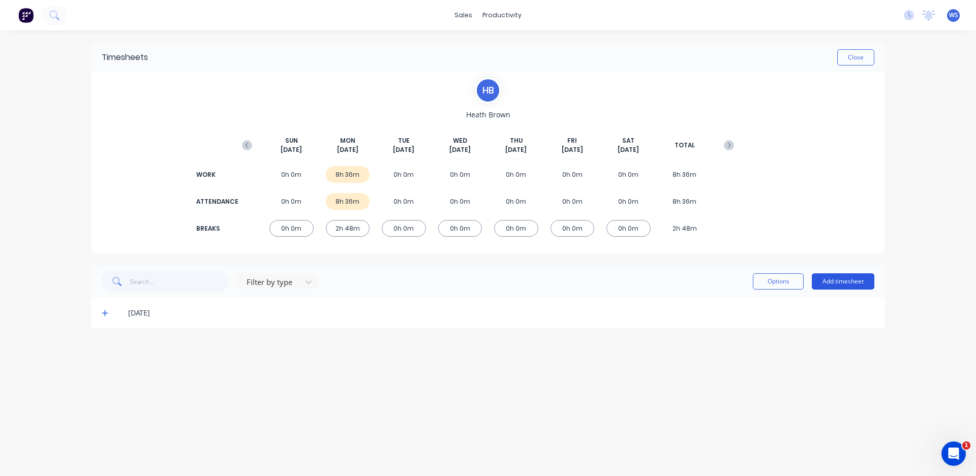
click at [847, 286] on button "Add timesheet" at bounding box center [843, 282] width 63 height 16
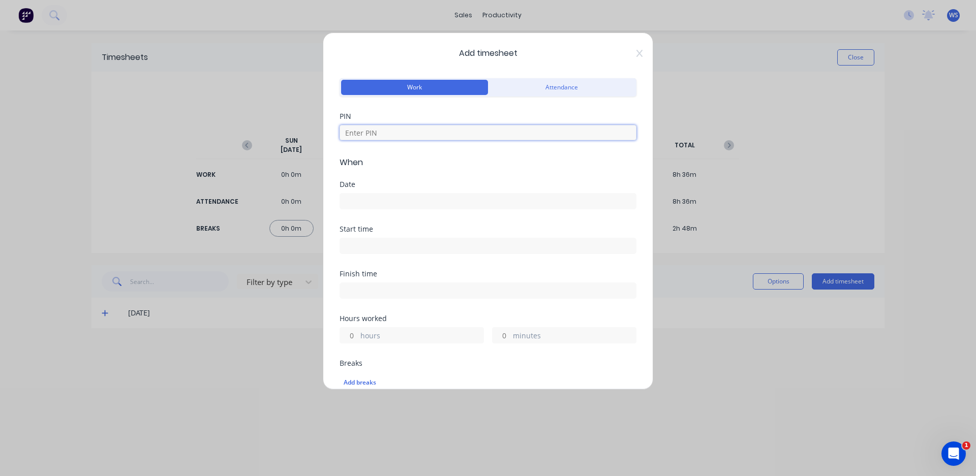
click at [382, 129] on input at bounding box center [488, 132] width 297 height 15
type input "4821"
click at [407, 197] on input at bounding box center [488, 201] width 296 height 15
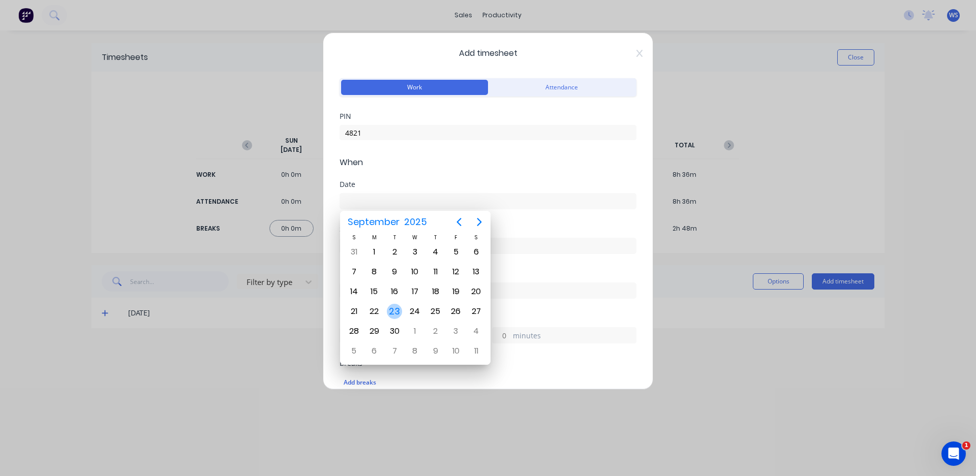
click at [399, 311] on div "23" at bounding box center [394, 311] width 15 height 15
type input "[DATE]"
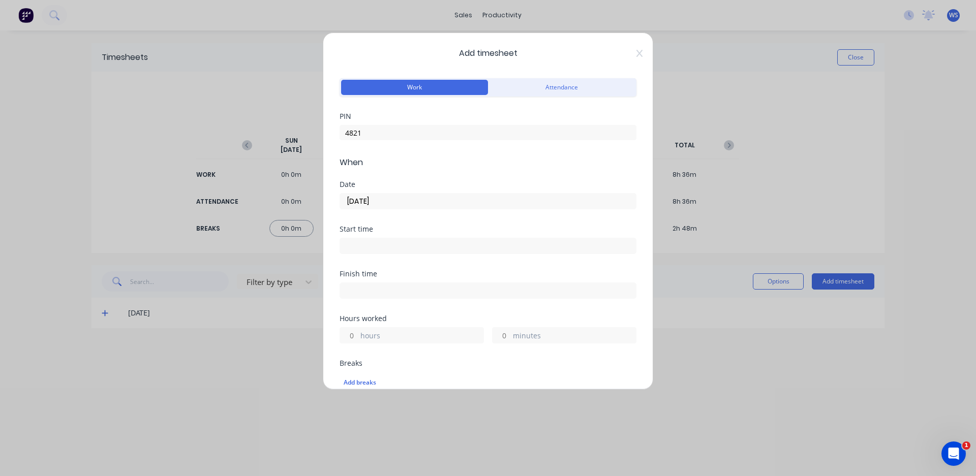
click at [390, 290] on input at bounding box center [488, 290] width 296 height 15
type input "10:39 AM"
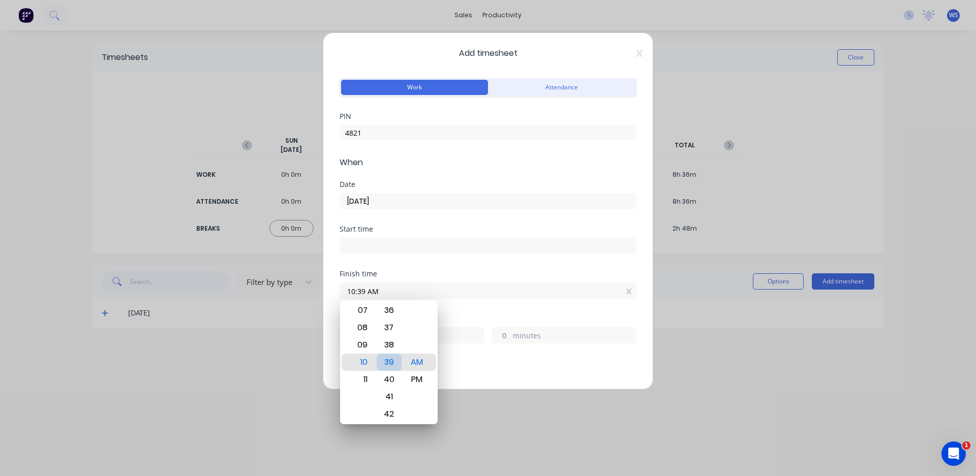
click at [389, 359] on div "39" at bounding box center [389, 362] width 25 height 17
click at [404, 244] on input at bounding box center [488, 245] width 296 height 15
type input "10:39 AM"
type input "0"
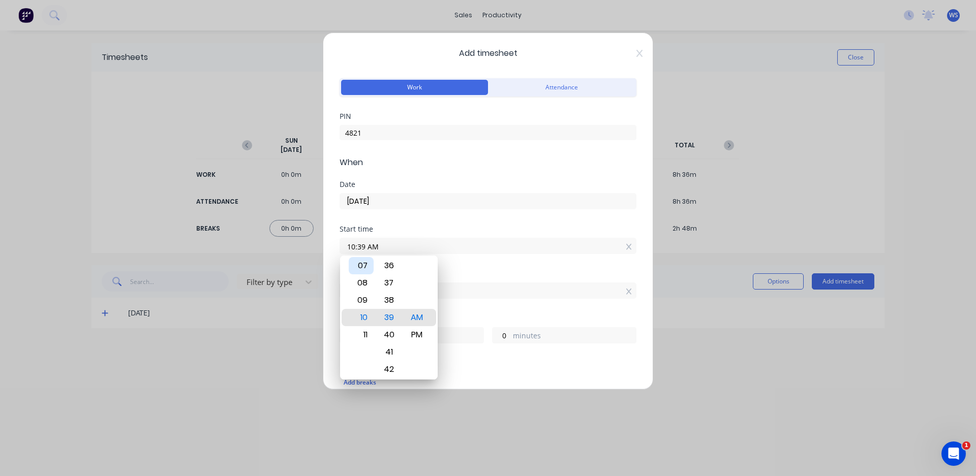
click at [364, 267] on div "07" at bounding box center [361, 265] width 25 height 17
type input "07:39 AM"
type input "3"
type input "07:33 AM"
type input "6"
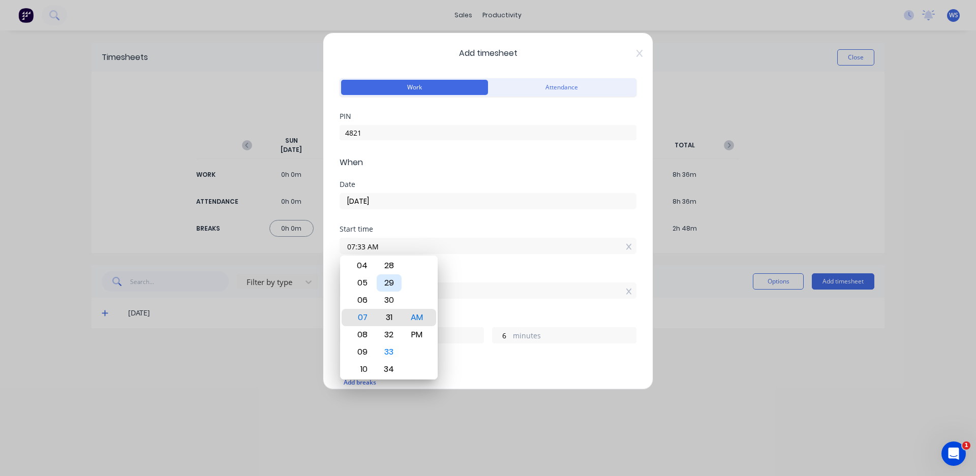
type input "07:31 AM"
type input "8"
type input "07:26 AM"
type input "13"
type input "07:20 AM"
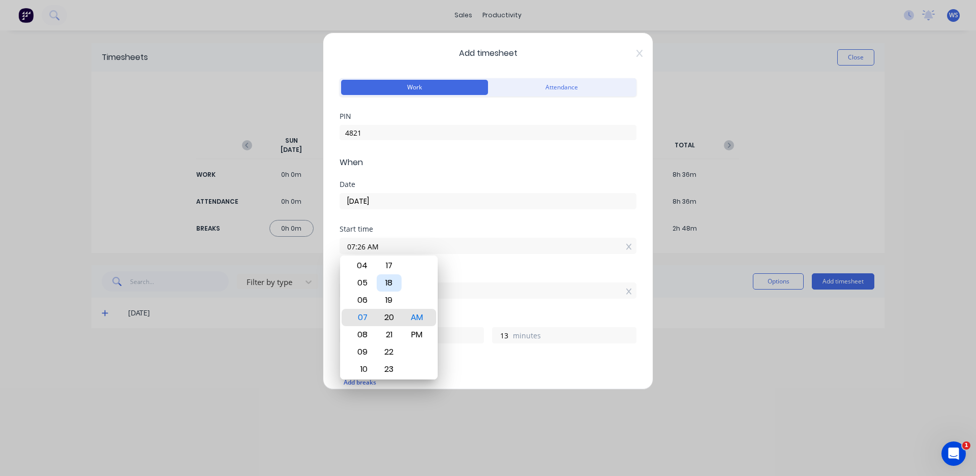
type input "19"
type input "07:16 AM"
type input "23"
type input "07:03 AM"
type input "36"
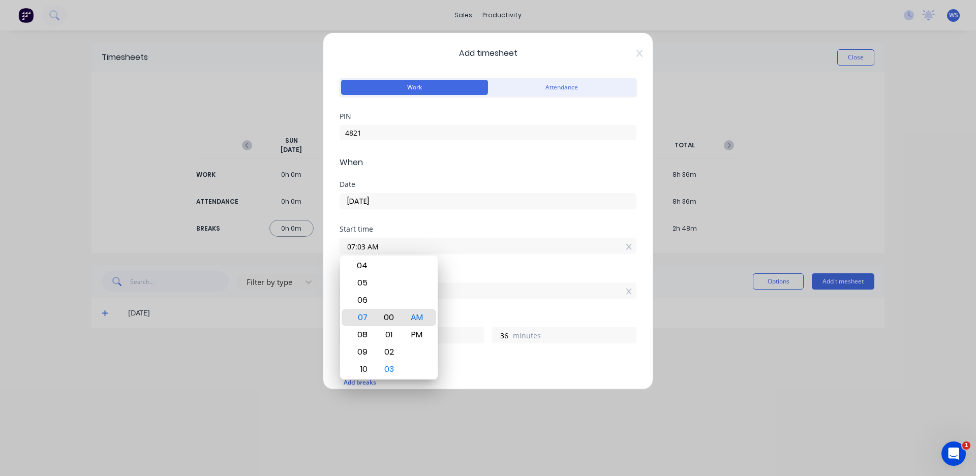
type input "07:00 AM"
type input "39"
click at [385, 317] on div "00" at bounding box center [389, 317] width 25 height 17
click at [469, 414] on div "Add timesheet Work Attendance PIN 4821 When Date [DATE] Start time 07:00 AM Fin…" at bounding box center [488, 238] width 976 height 476
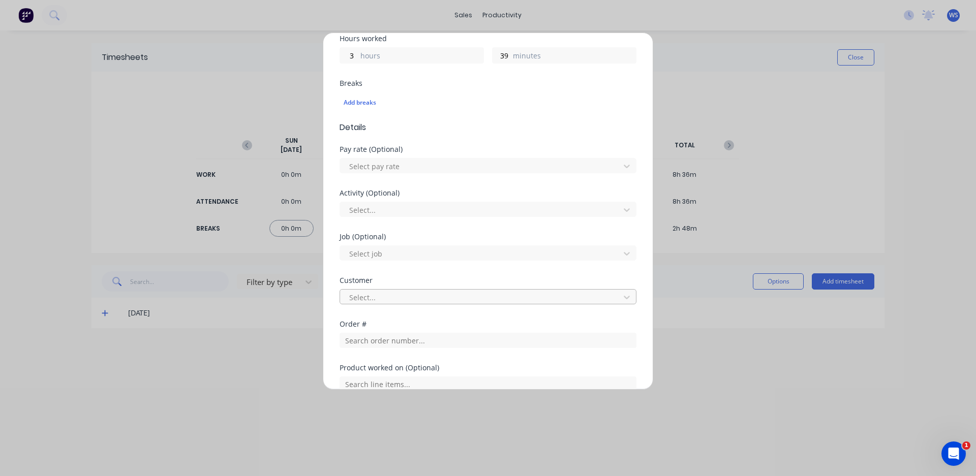
scroll to position [305, 0]
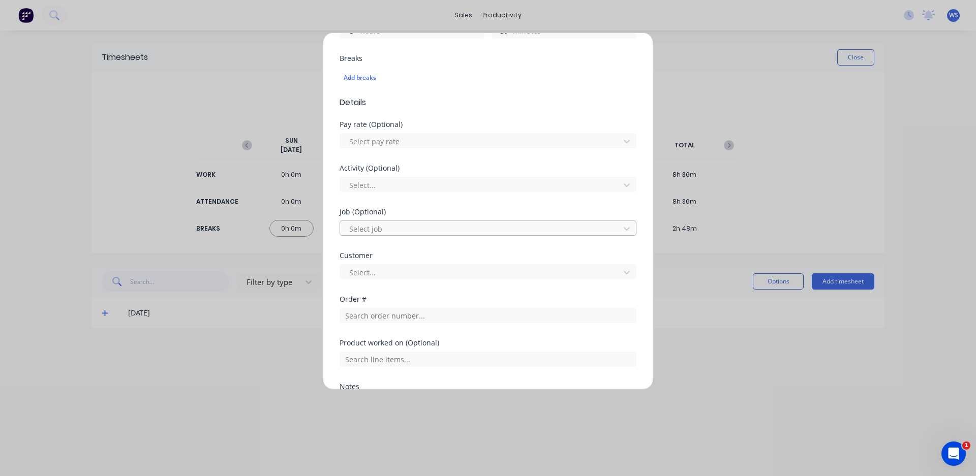
click at [374, 227] on div at bounding box center [481, 229] width 266 height 13
click at [377, 251] on div "Select job" at bounding box center [484, 251] width 288 height 19
click at [378, 229] on div at bounding box center [481, 229] width 266 height 13
click at [386, 277] on div at bounding box center [481, 272] width 266 height 13
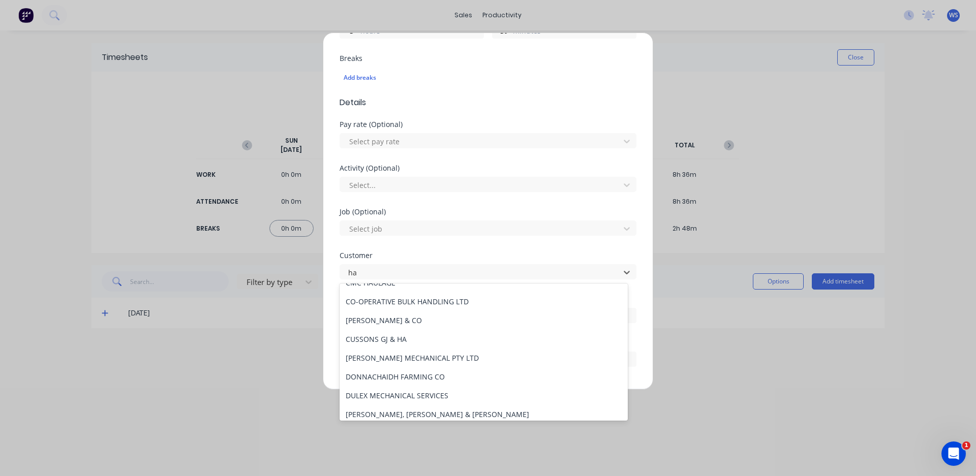
scroll to position [0, 0]
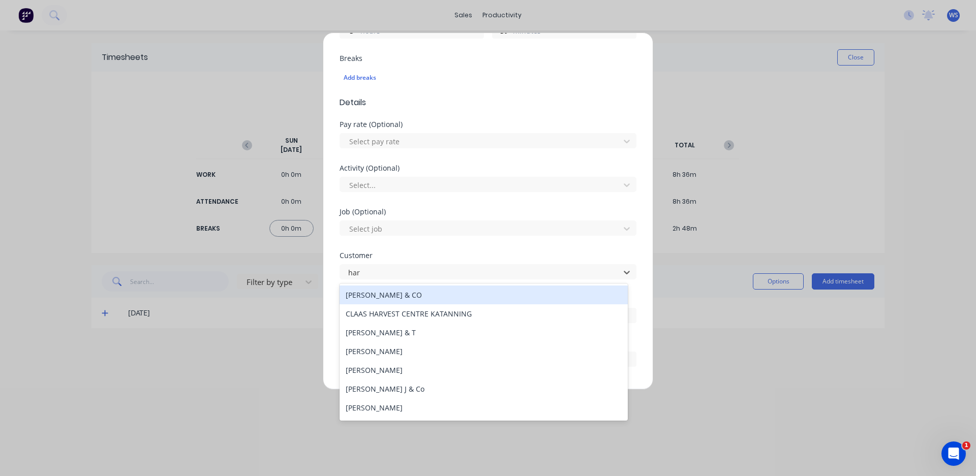
type input "[PERSON_NAME]"
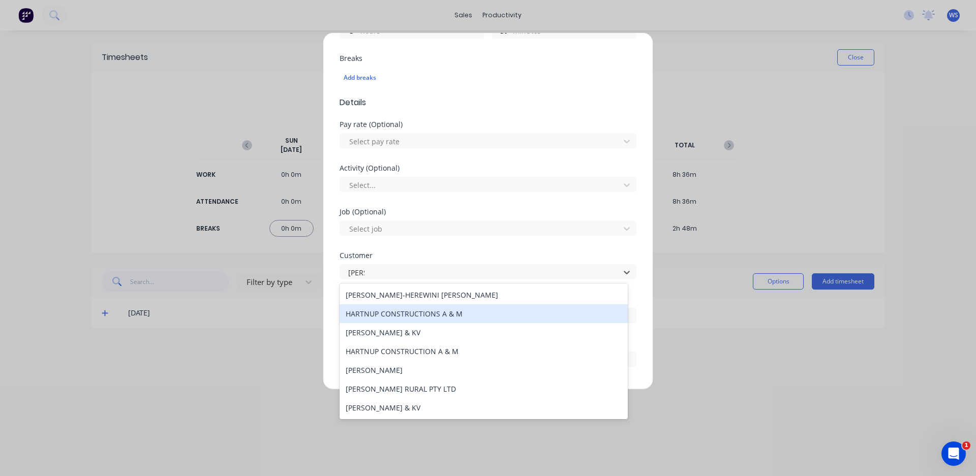
click at [436, 314] on div "HARTNUP CONSTRUCTIONS A & M" at bounding box center [484, 314] width 288 height 19
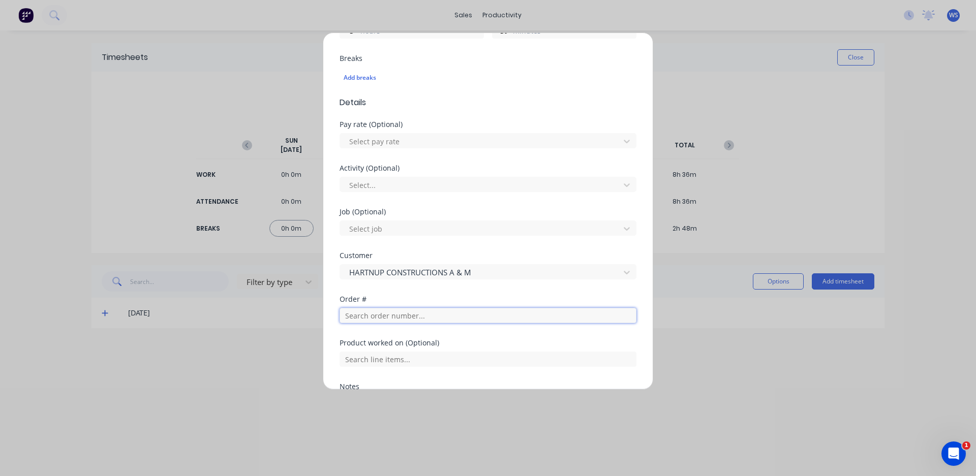
click at [407, 316] on input "text" at bounding box center [488, 315] width 297 height 15
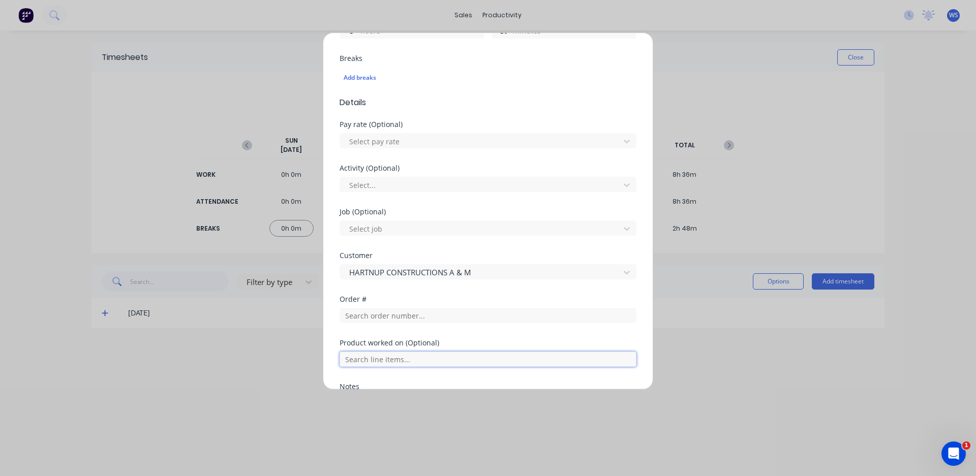
click at [421, 359] on input "text" at bounding box center [488, 359] width 297 height 15
click at [405, 330] on div "No results found" at bounding box center [488, 321] width 297 height 51
click at [399, 298] on div "No results found" at bounding box center [488, 321] width 297 height 51
click at [274, 362] on div "Add timesheet Work Attendance PIN 4821 When Date [DATE] Start time 07:00 AM Fin…" at bounding box center [488, 238] width 976 height 476
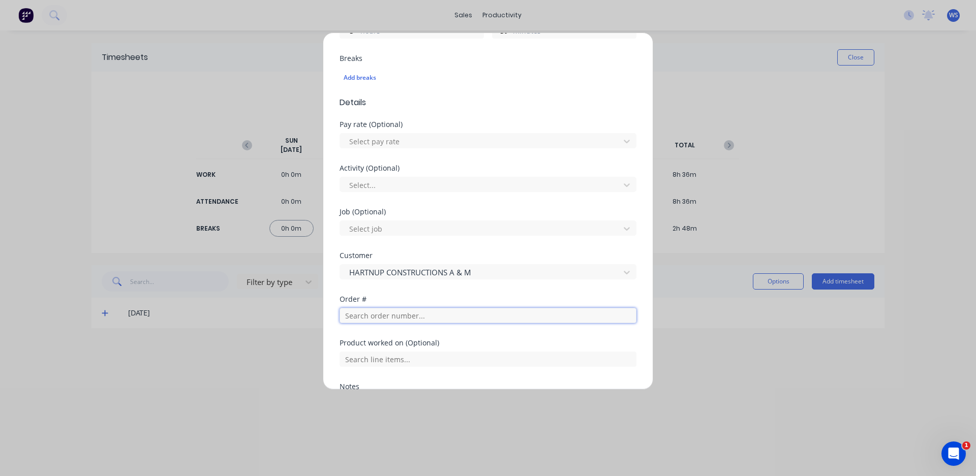
click at [355, 314] on input "text" at bounding box center [488, 315] width 297 height 15
click at [36, 139] on div "Add timesheet Work Attendance PIN 4821 When Date [DATE] Start time 07:00 AM Fin…" at bounding box center [488, 238] width 976 height 476
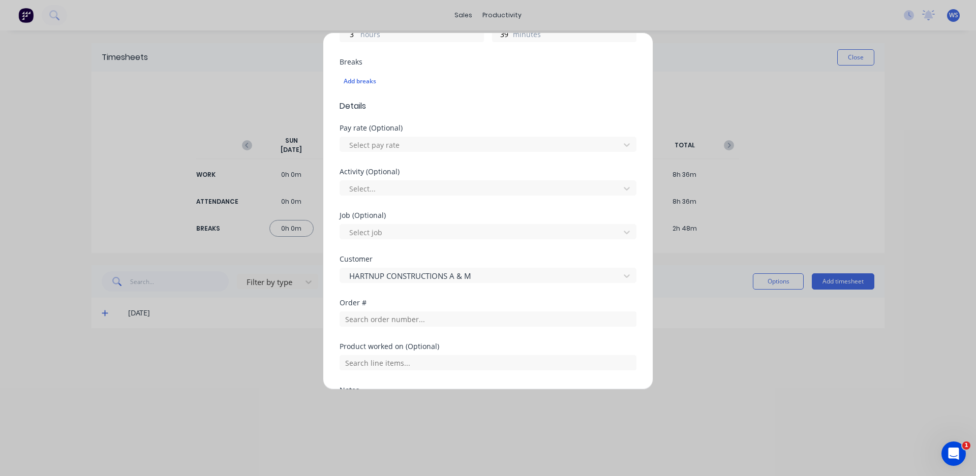
scroll to position [305, 0]
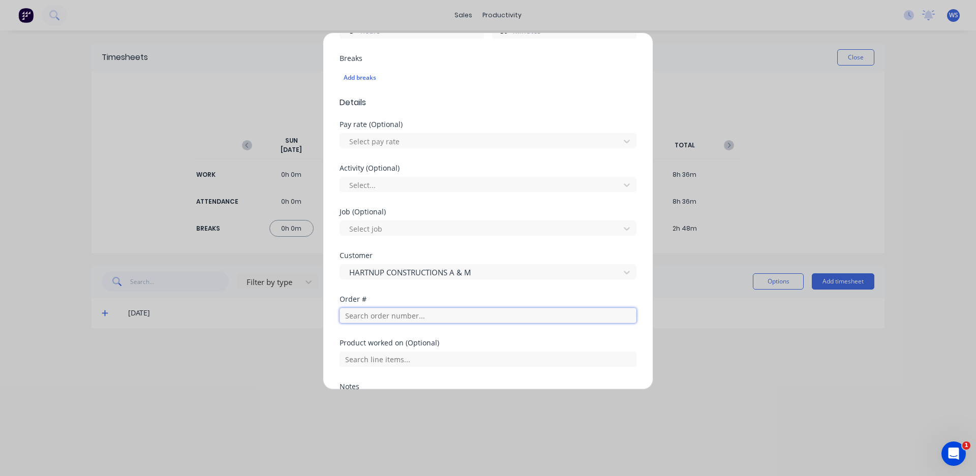
click at [420, 308] on input "text" at bounding box center [488, 315] width 297 height 15
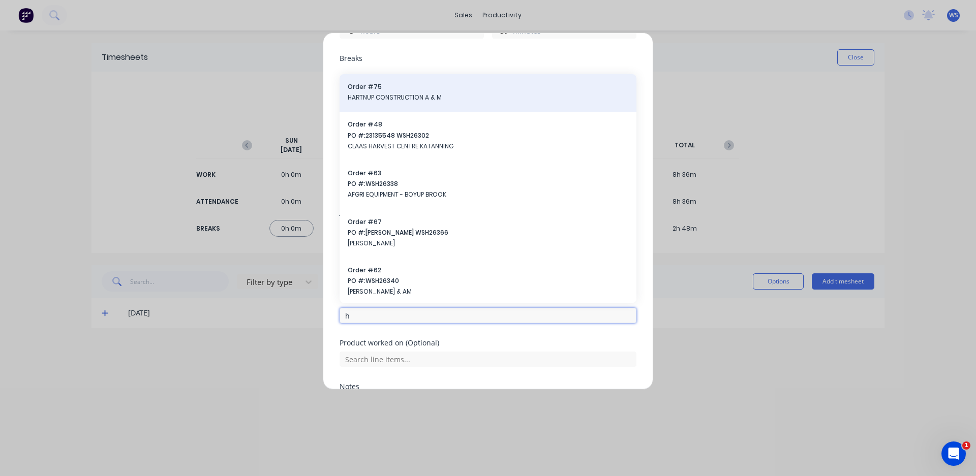
type input "h"
click at [466, 101] on span "HARTNUP CONSTRUCTION A & M" at bounding box center [488, 97] width 281 height 9
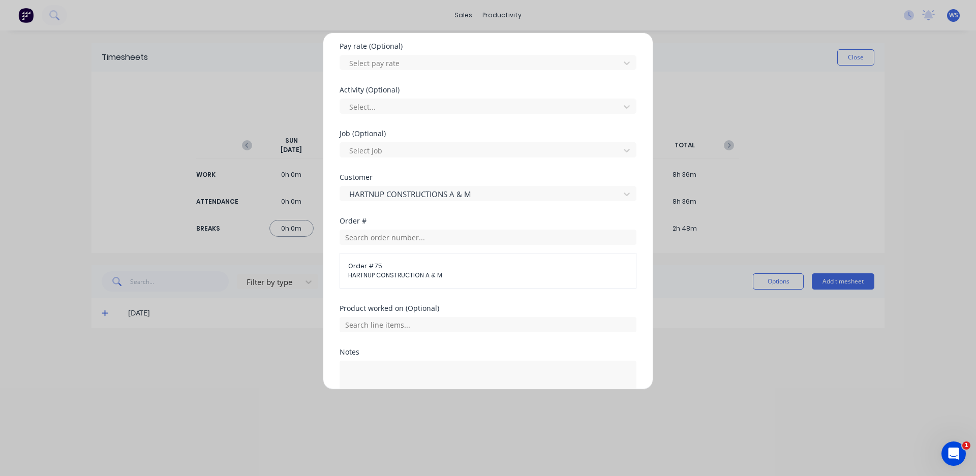
scroll to position [456, 0]
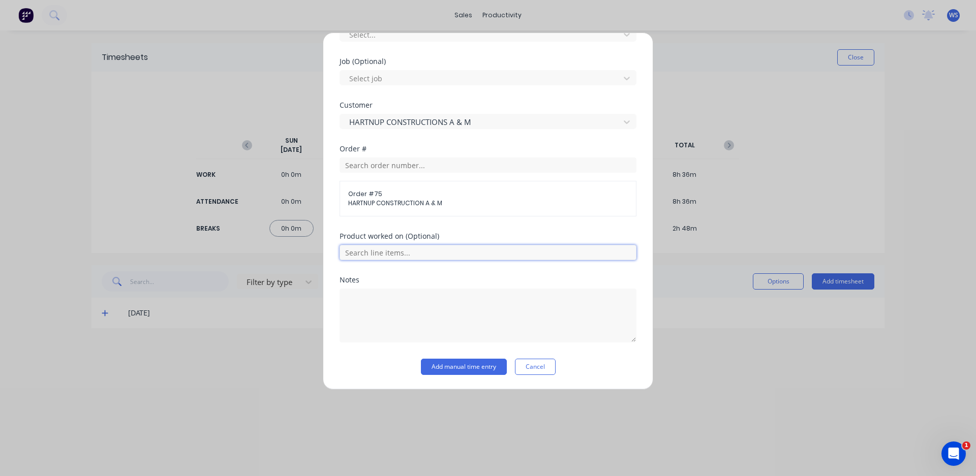
click at [396, 257] on input "text" at bounding box center [488, 252] width 297 height 15
click at [382, 326] on textarea at bounding box center [488, 316] width 297 height 54
click at [380, 321] on textarea at bounding box center [488, 316] width 297 height 54
type textarea "finish junction box"
click at [463, 369] on button "Add manual time entry" at bounding box center [464, 367] width 86 height 16
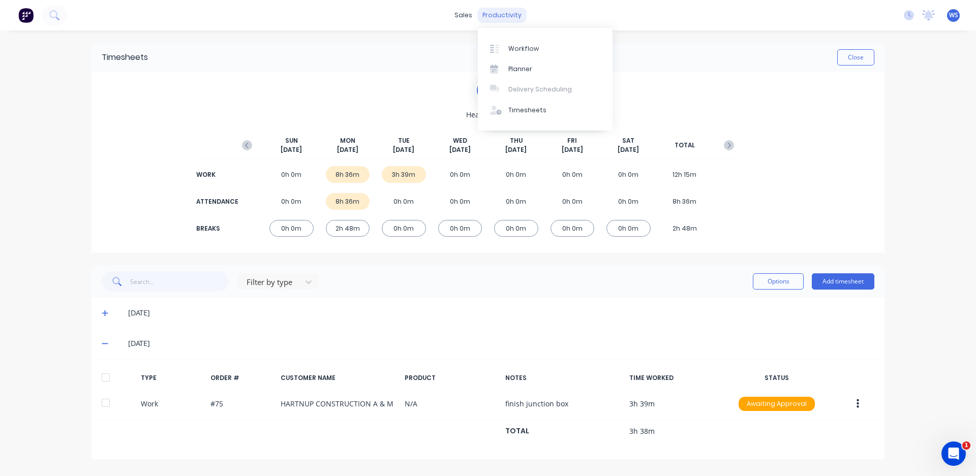
click at [494, 13] on div "productivity" at bounding box center [501, 15] width 49 height 15
click at [510, 53] on link "Workflow" at bounding box center [545, 48] width 135 height 20
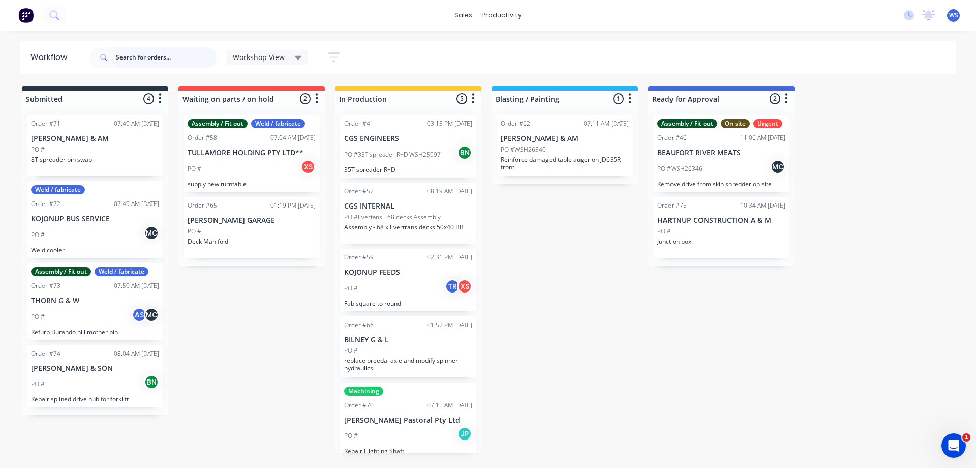
click at [141, 62] on input "text" at bounding box center [166, 57] width 101 height 20
type input "afgri"
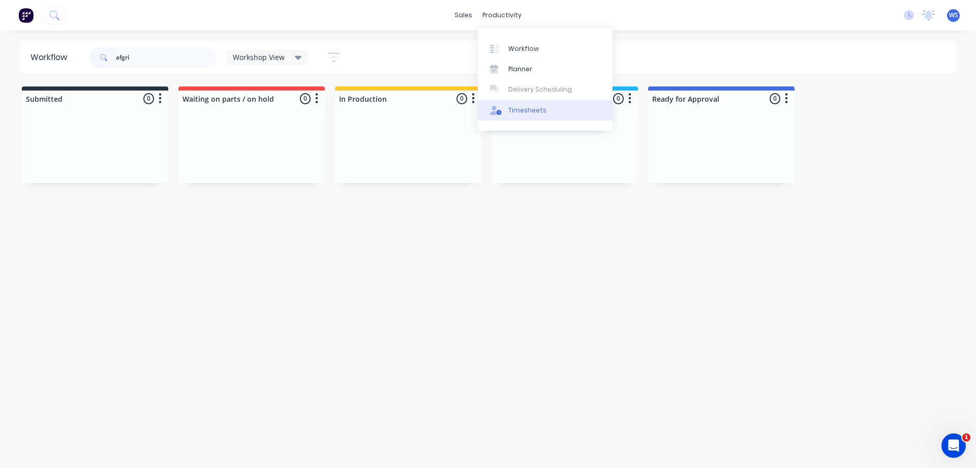
click at [514, 111] on div "Timesheets" at bounding box center [528, 110] width 38 height 9
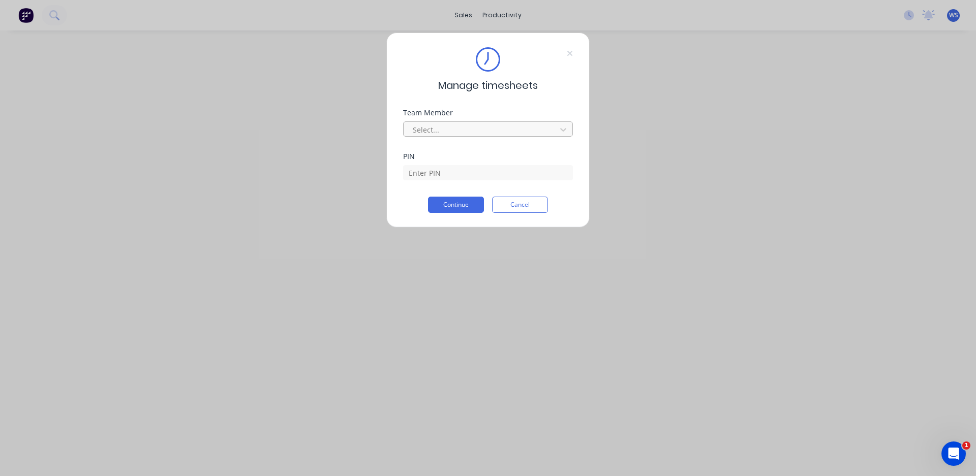
click at [451, 129] on div at bounding box center [481, 130] width 139 height 13
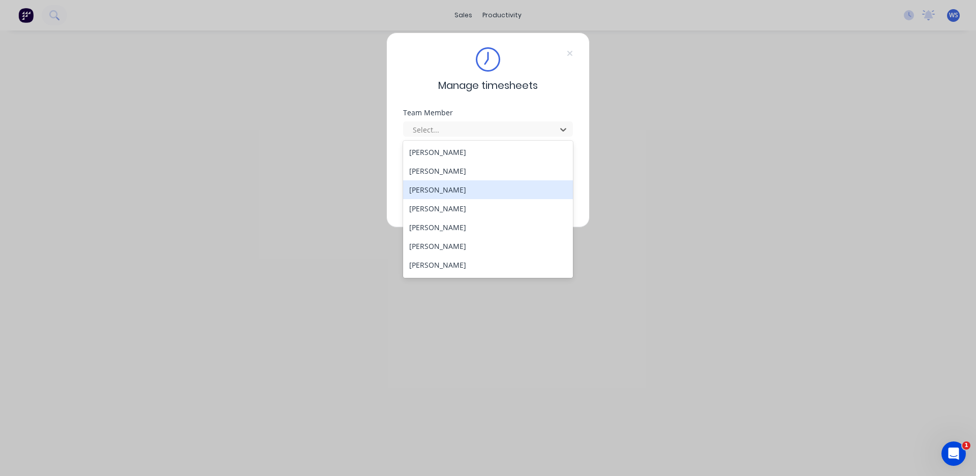
click at [438, 184] on div "[PERSON_NAME]" at bounding box center [488, 190] width 170 height 19
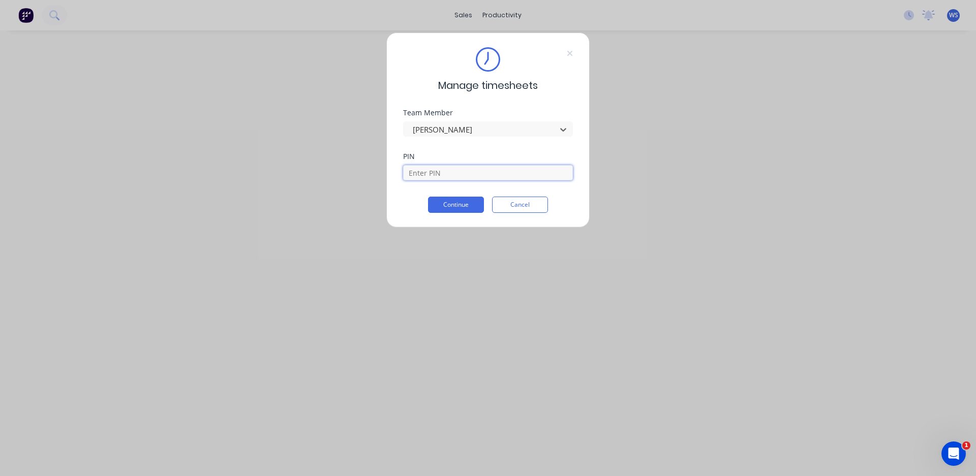
click at [443, 177] on input at bounding box center [488, 172] width 170 height 15
type input "4821"
click at [457, 198] on button "Continue" at bounding box center [456, 205] width 56 height 16
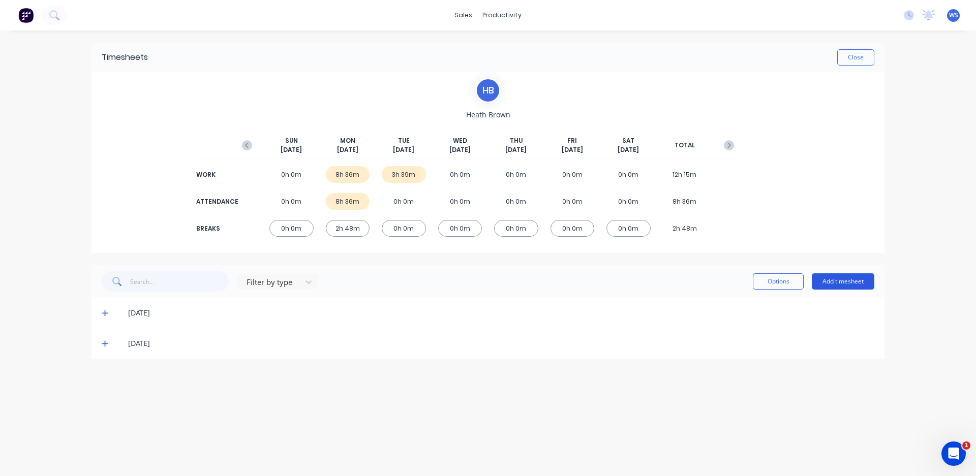
click at [823, 285] on button "Add timesheet" at bounding box center [843, 282] width 63 height 16
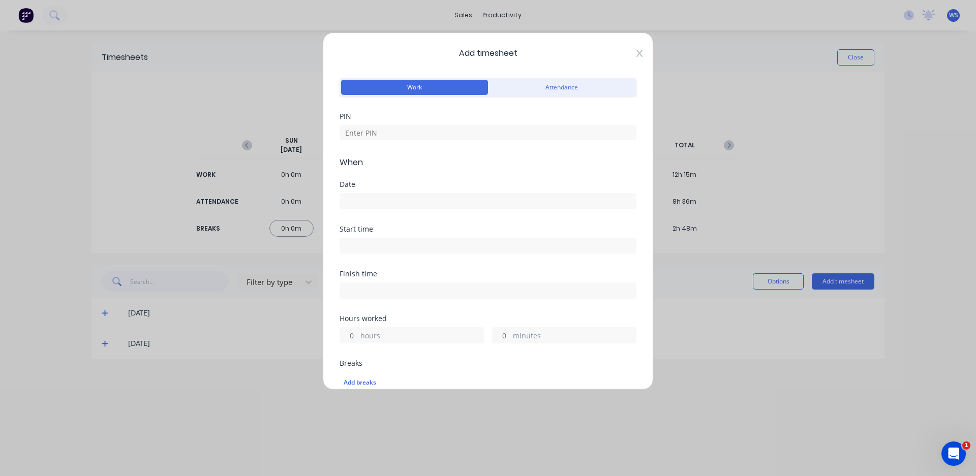
click at [637, 50] on icon at bounding box center [640, 53] width 6 height 8
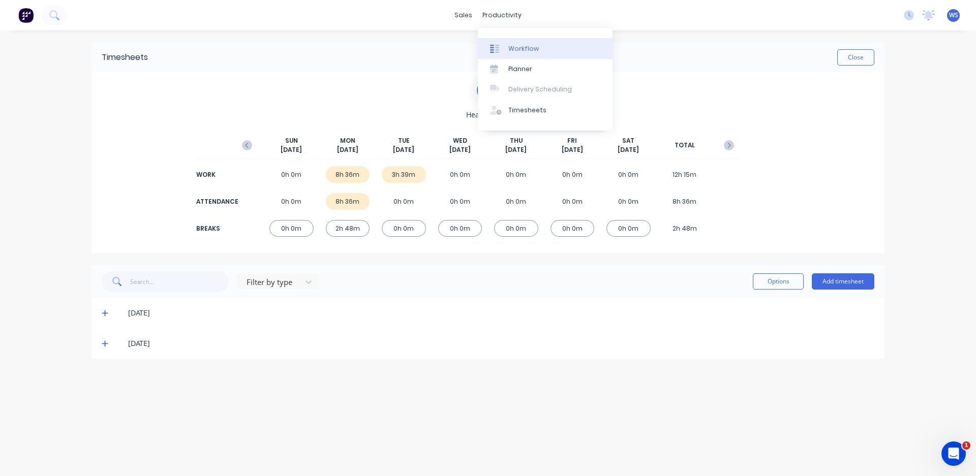
click at [533, 49] on div "Workflow" at bounding box center [524, 48] width 31 height 9
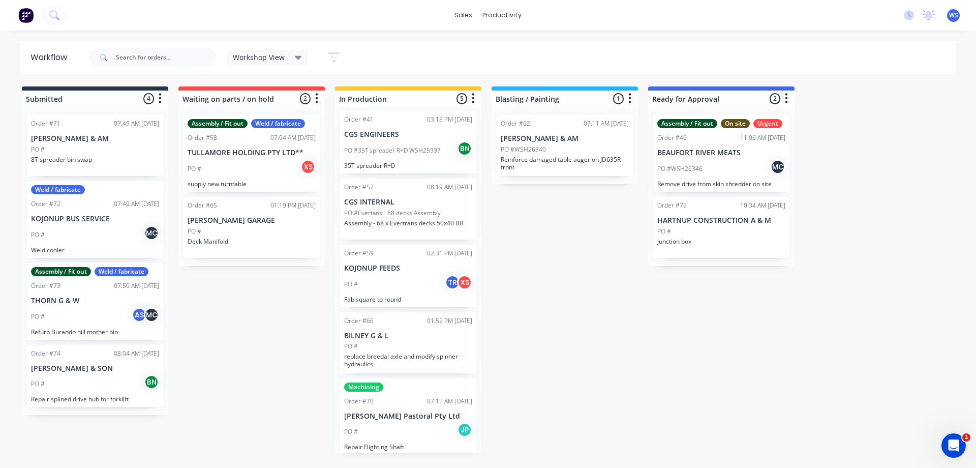
scroll to position [6, 0]
